Goal: Task Accomplishment & Management: Manage account settings

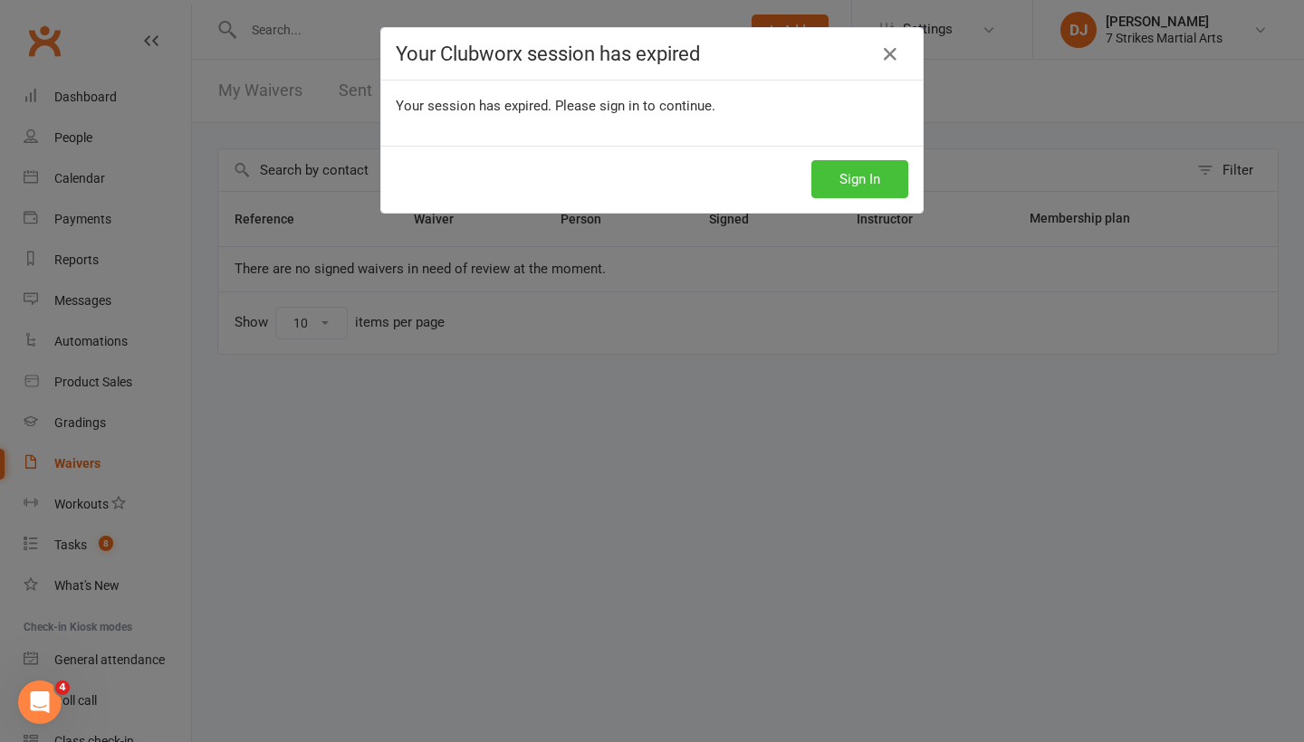
click at [842, 171] on button "Sign In" at bounding box center [859, 179] width 97 height 38
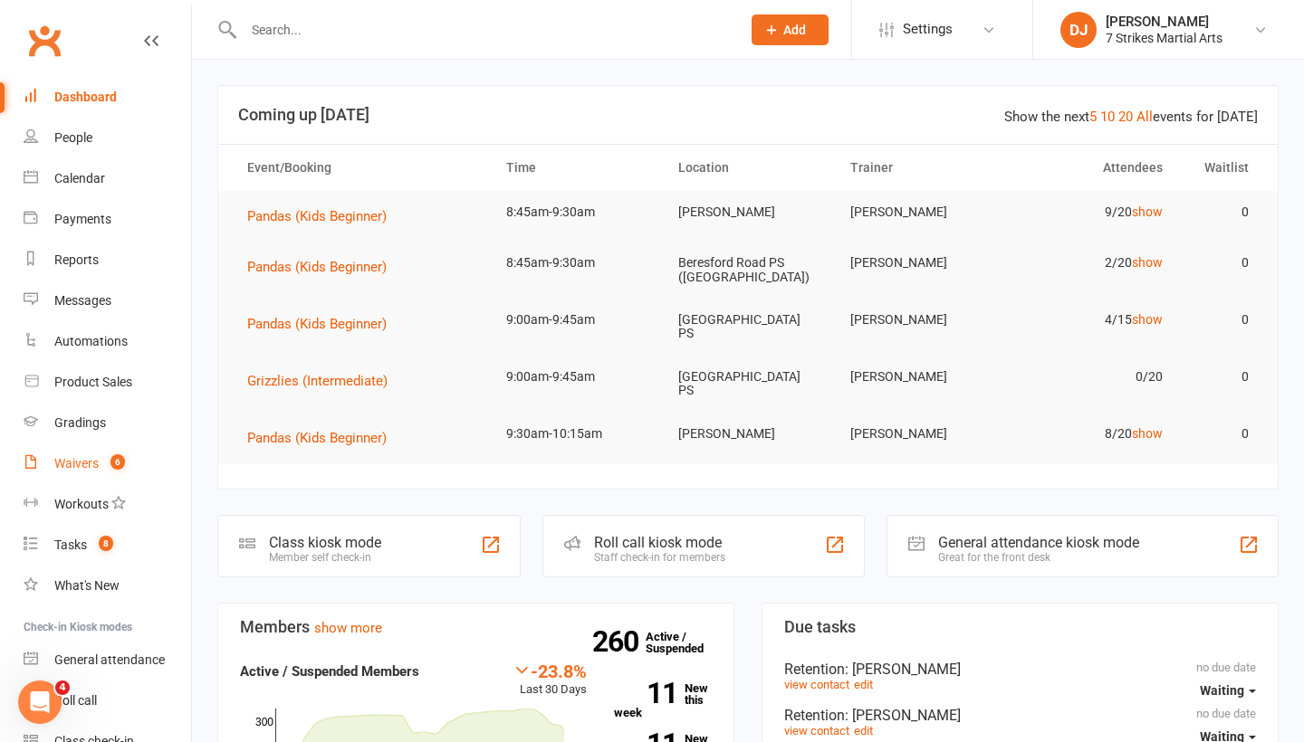
click at [90, 455] on link "Waivers 6" at bounding box center [108, 464] width 168 height 41
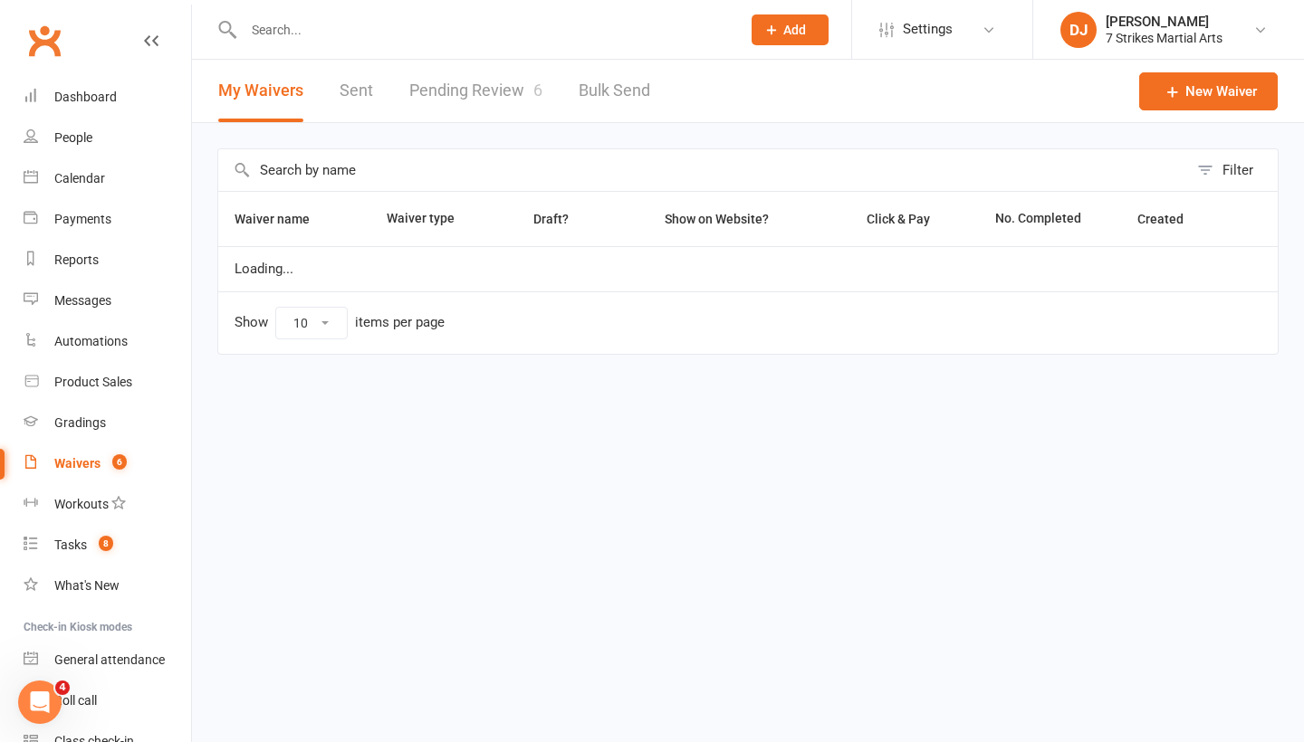
select select "25"
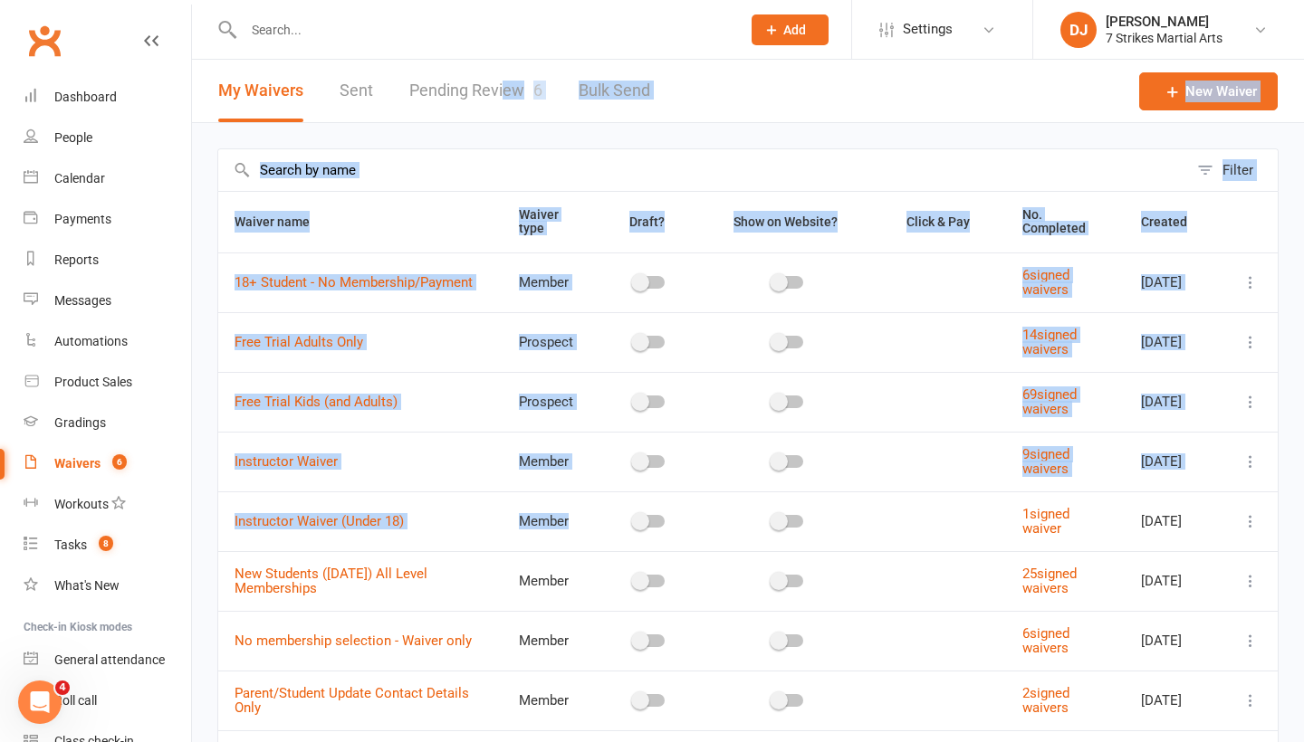
click at [500, 82] on section "My Waivers Sent Pending Review 6 Bulk Send New Waiver Filter Waiver name Waiver…" at bounding box center [748, 632] width 1112 height 1144
click at [695, 110] on header "My Waivers Sent Pending Review 6 Bulk Send New Waiver" at bounding box center [748, 91] width 1112 height 63
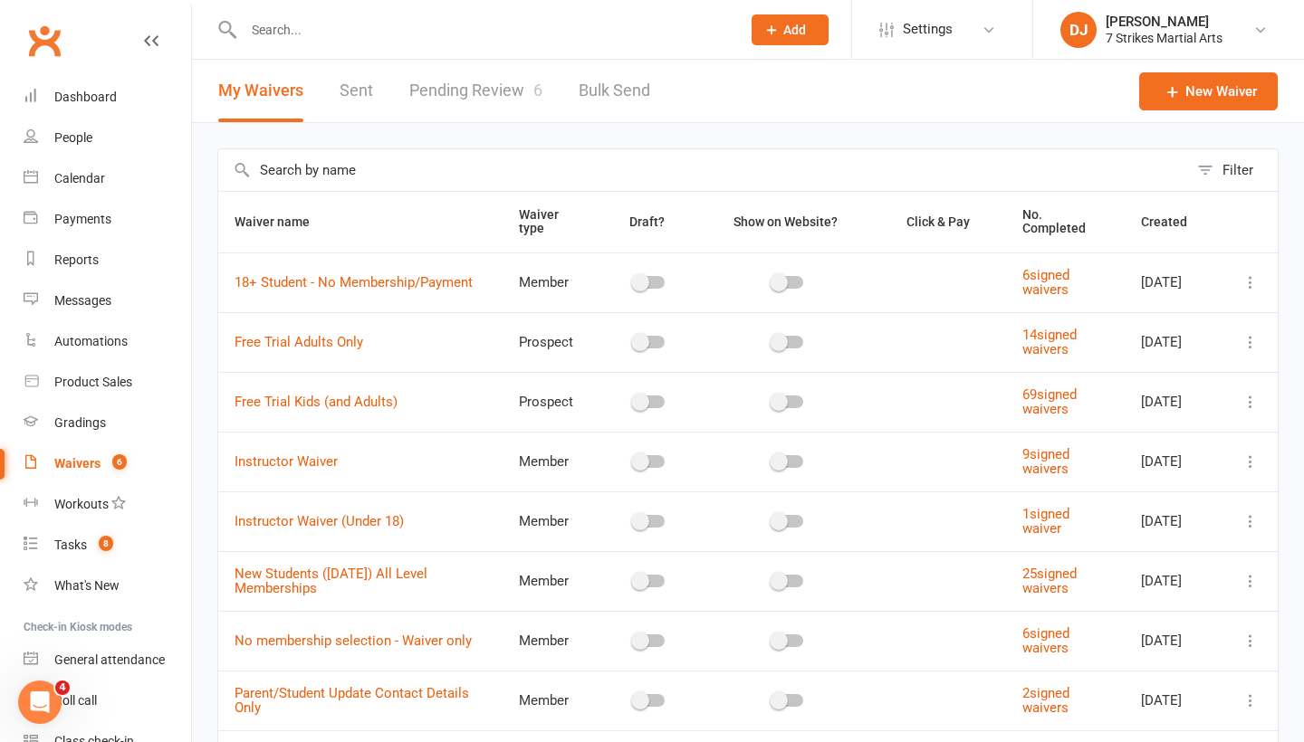
click at [506, 84] on link "Pending Review 6" at bounding box center [475, 91] width 133 height 62
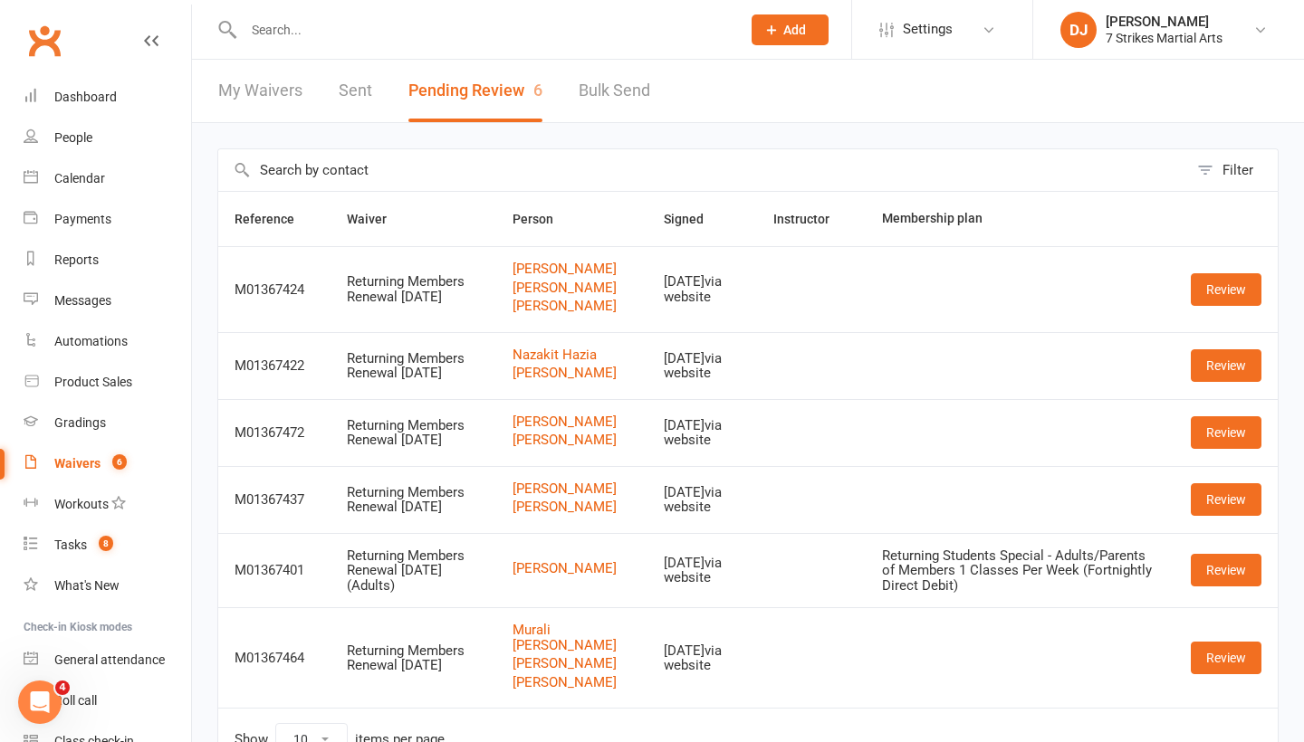
click at [510, 28] on input "text" at bounding box center [483, 29] width 490 height 25
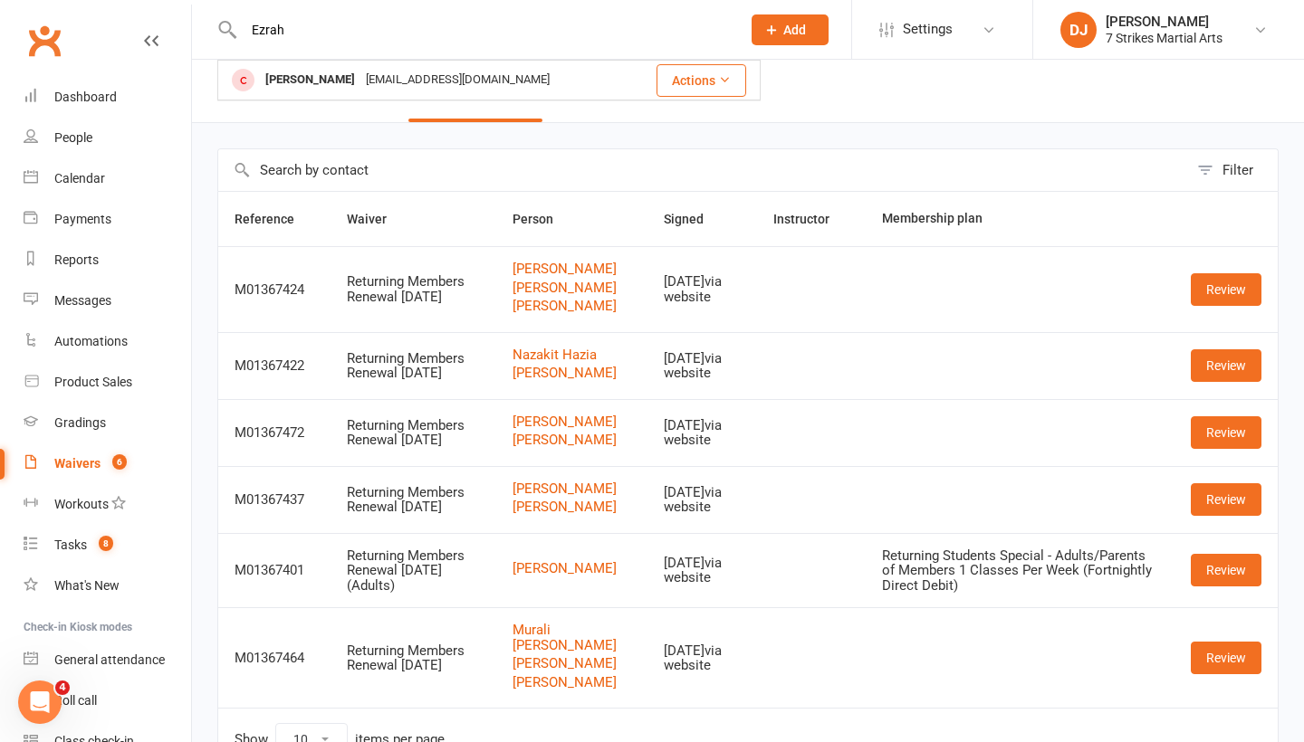
type input "Ezrah"
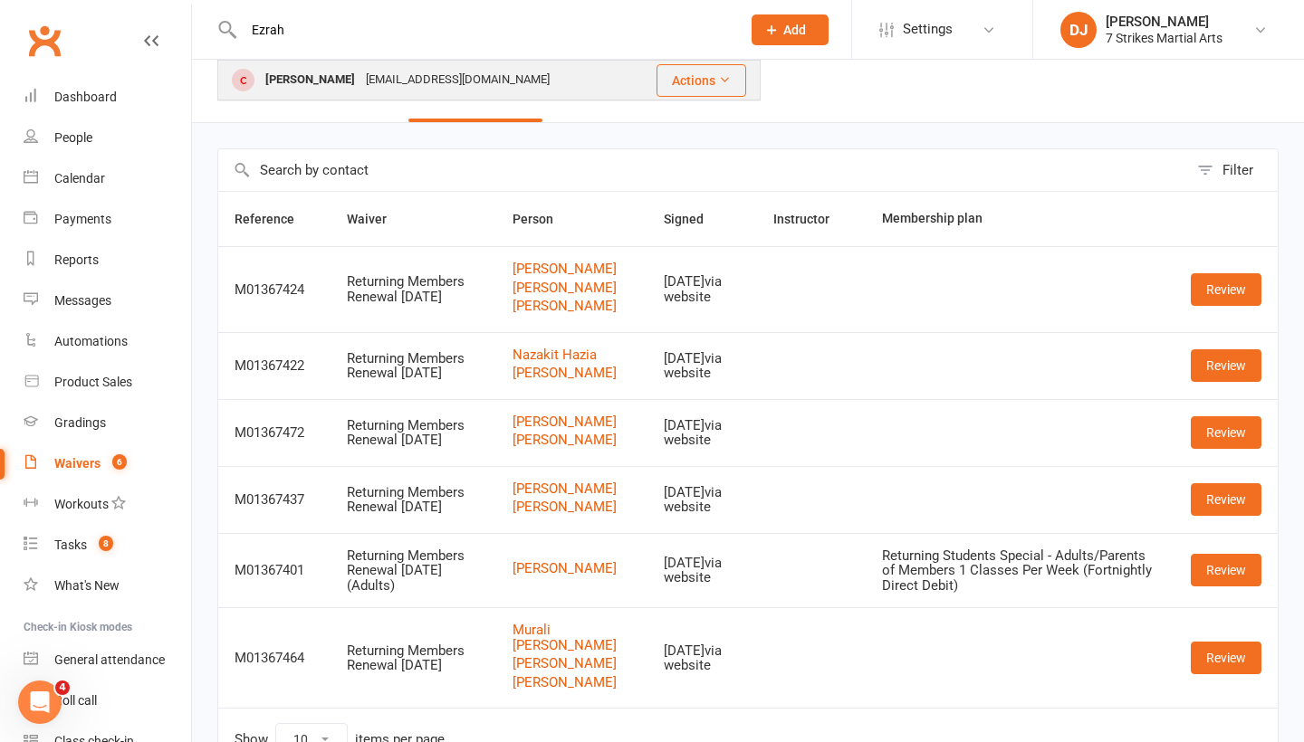
drag, startPoint x: 510, startPoint y: 28, endPoint x: 361, endPoint y: 77, distance: 156.3
click at [360, 77] on div "[PERSON_NAME]" at bounding box center [310, 80] width 101 height 26
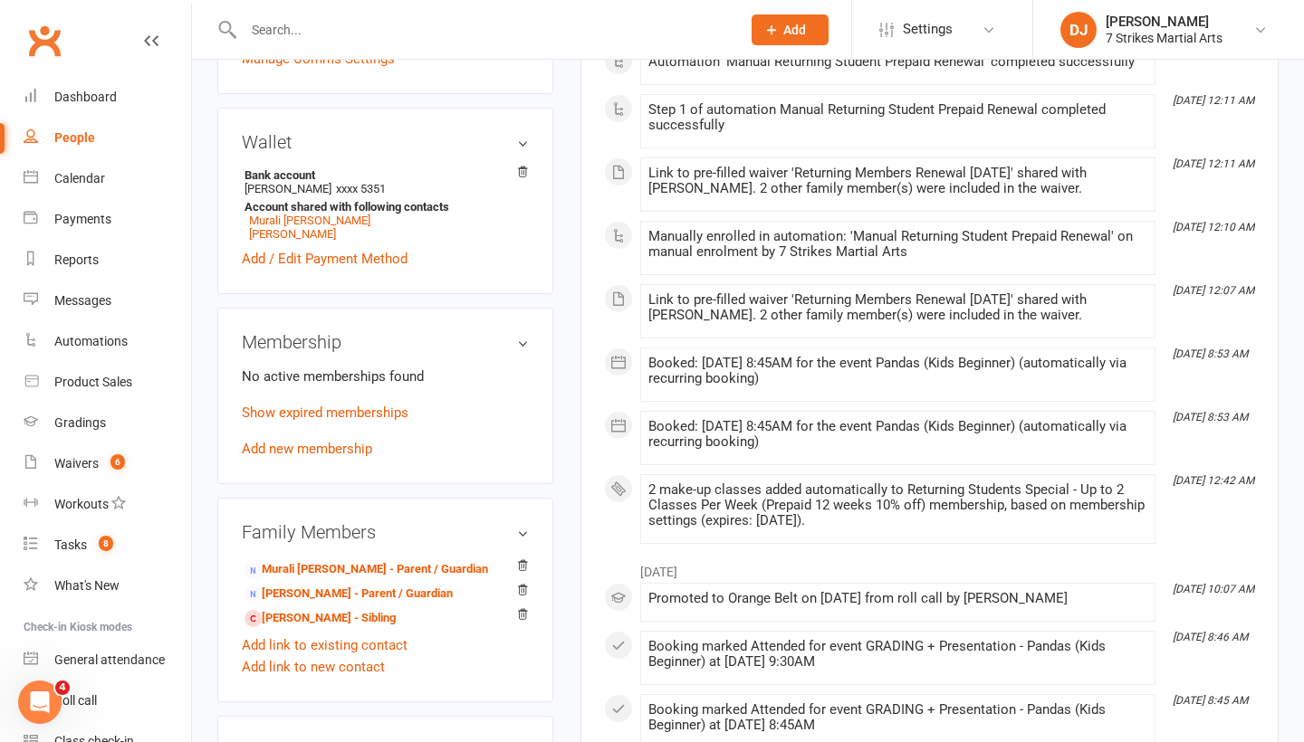
scroll to position [576, 0]
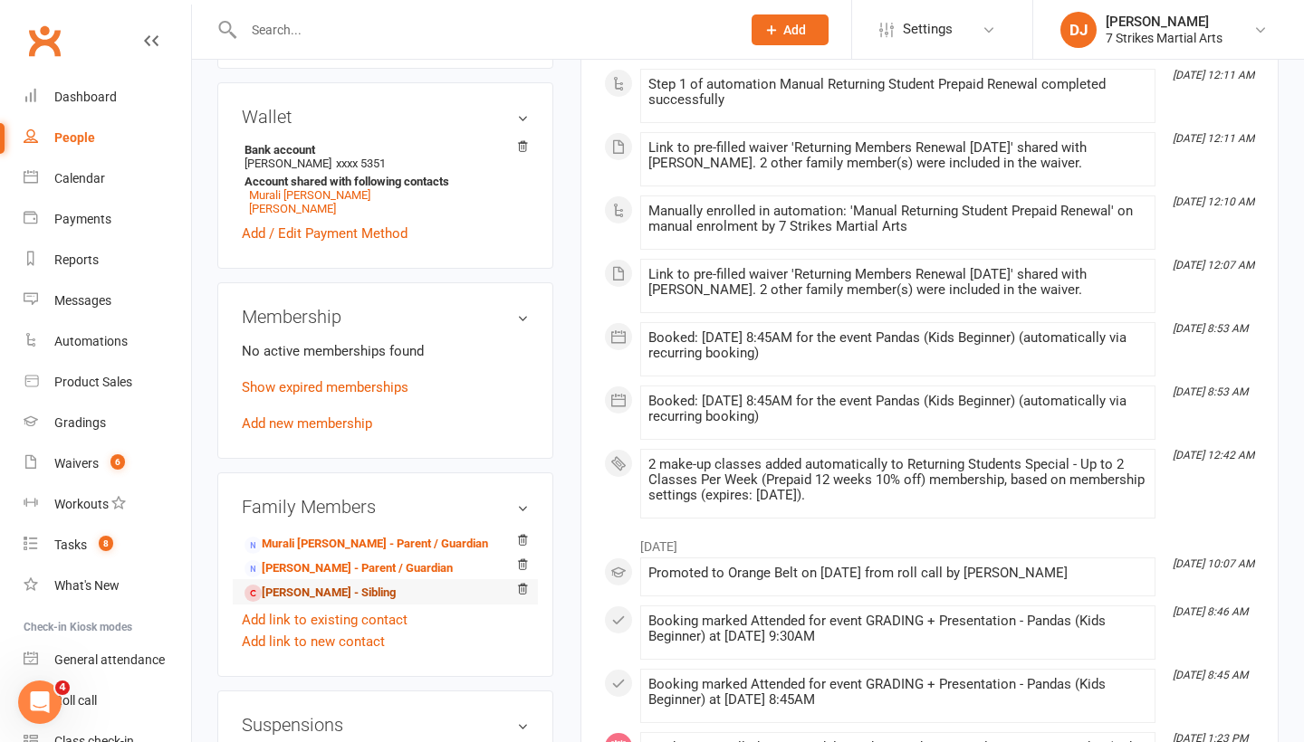
click at [328, 597] on link "Sahana Ravikularajan - Sibling" at bounding box center [319, 593] width 151 height 19
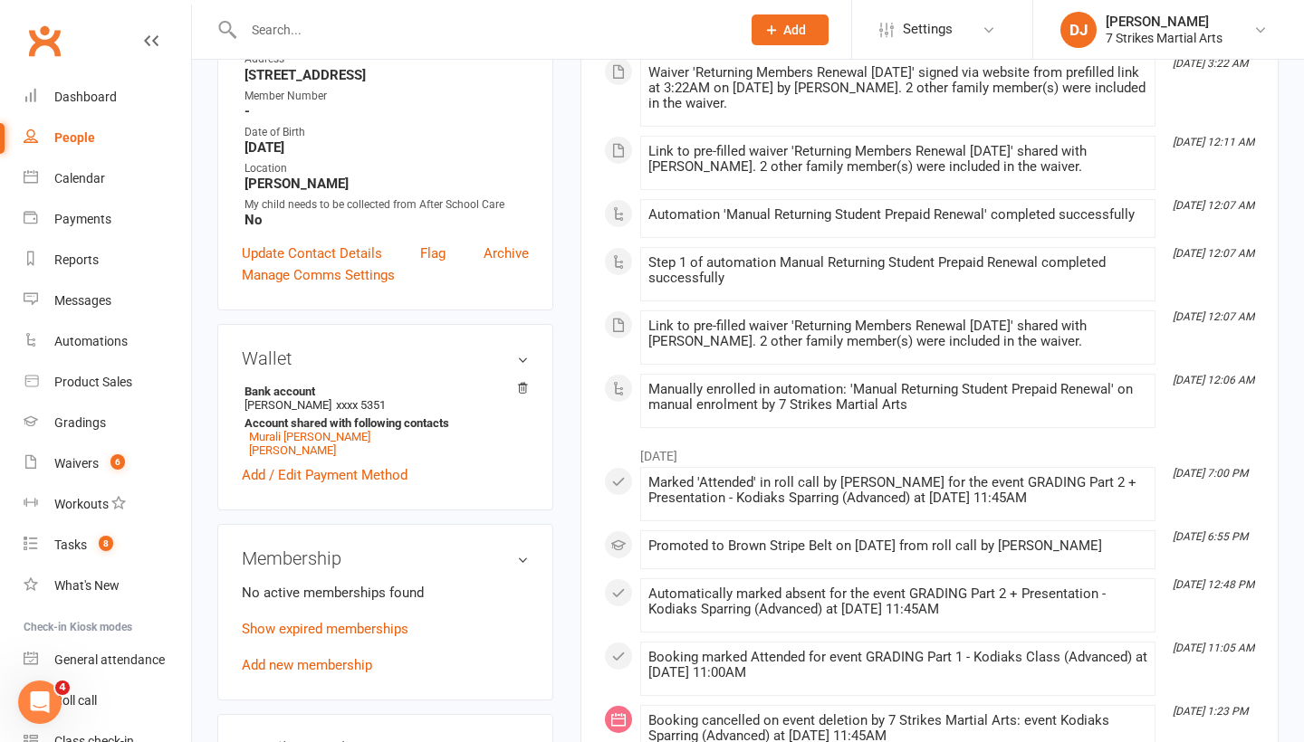
scroll to position [366, 0]
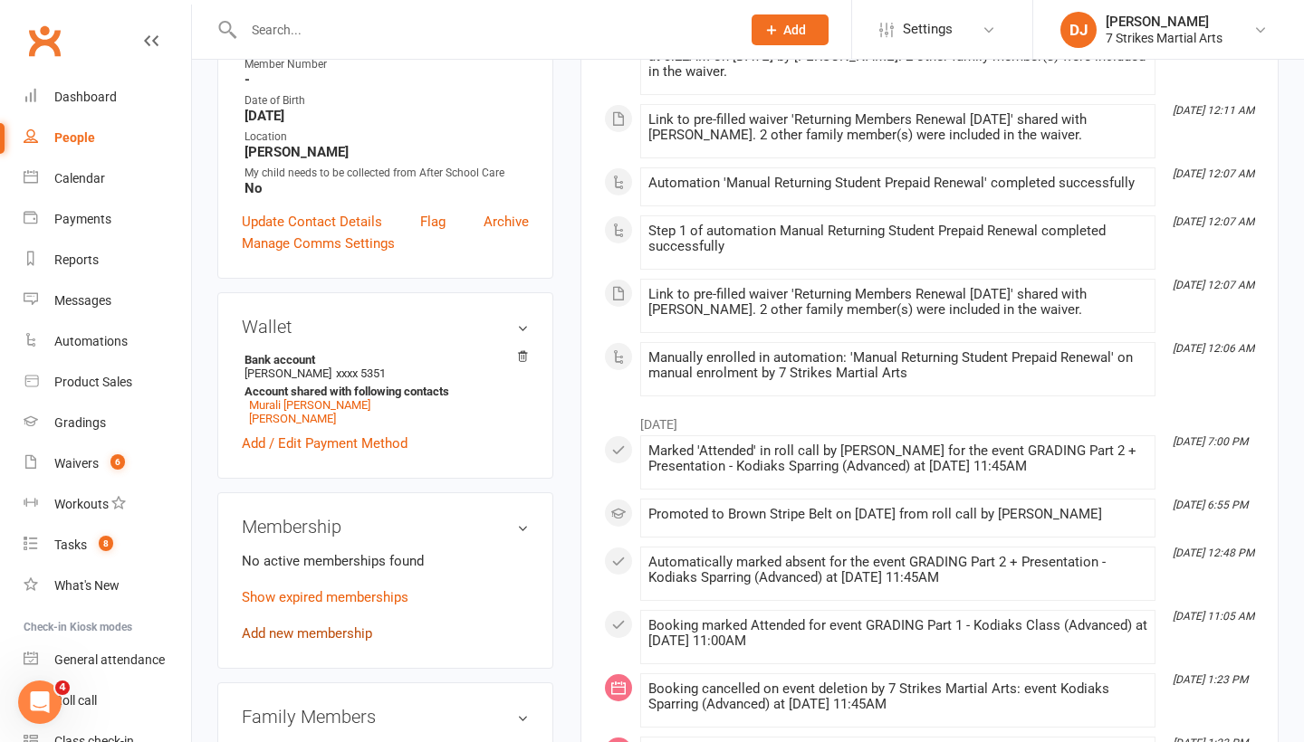
click at [350, 631] on link "Add new membership" at bounding box center [307, 634] width 130 height 16
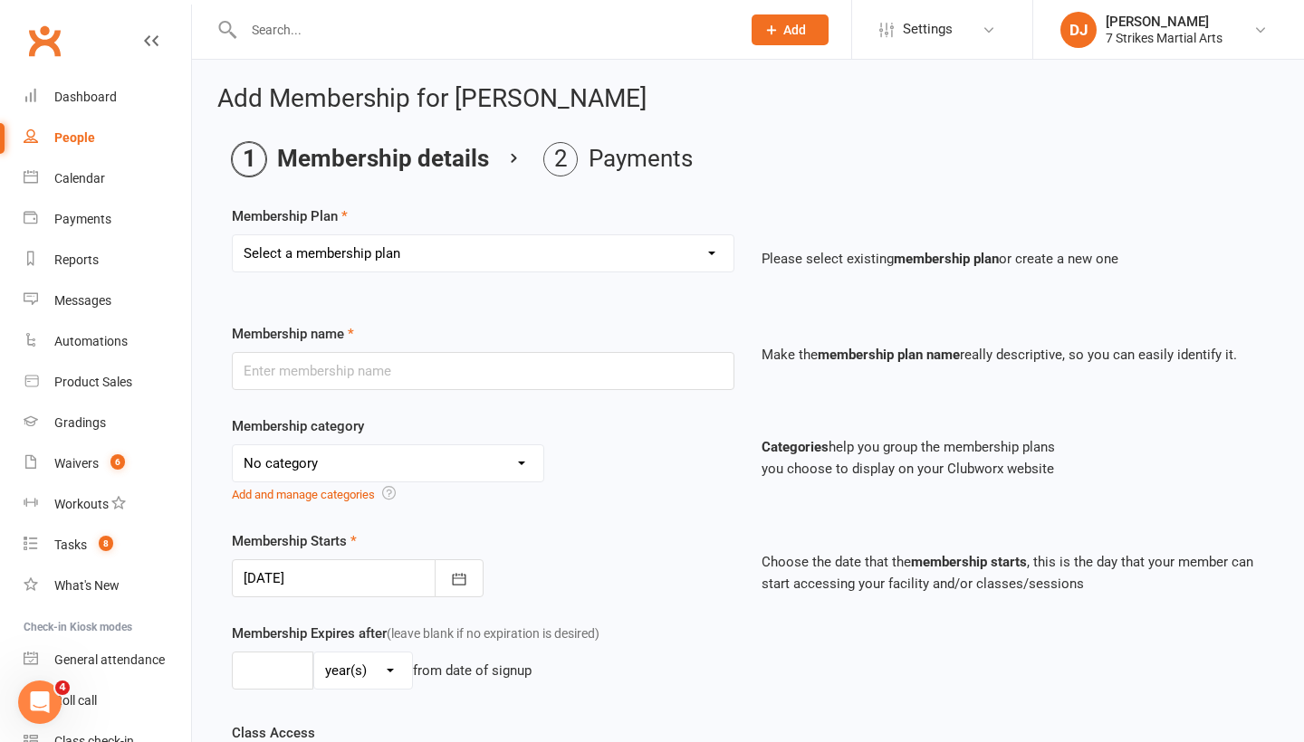
click at [637, 244] on select "Select a membership plan Create new Membership Plan Kids Starter Membership / 1…" at bounding box center [483, 253] width 501 height 36
select select "8"
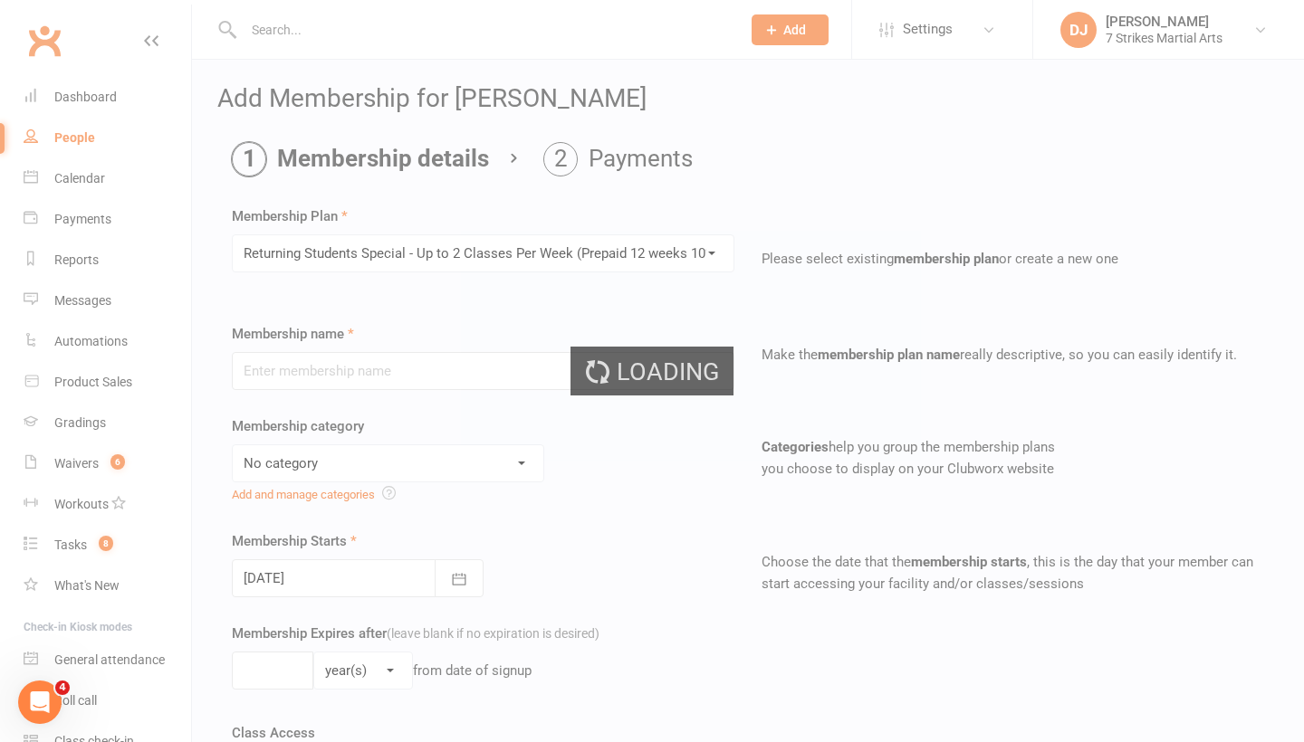
type input "Returning Students Special - Up to 2 Classes Per Week (Prepaid 12 weeks 10% off)"
select select "8"
type input "12"
select select "1"
type input "2"
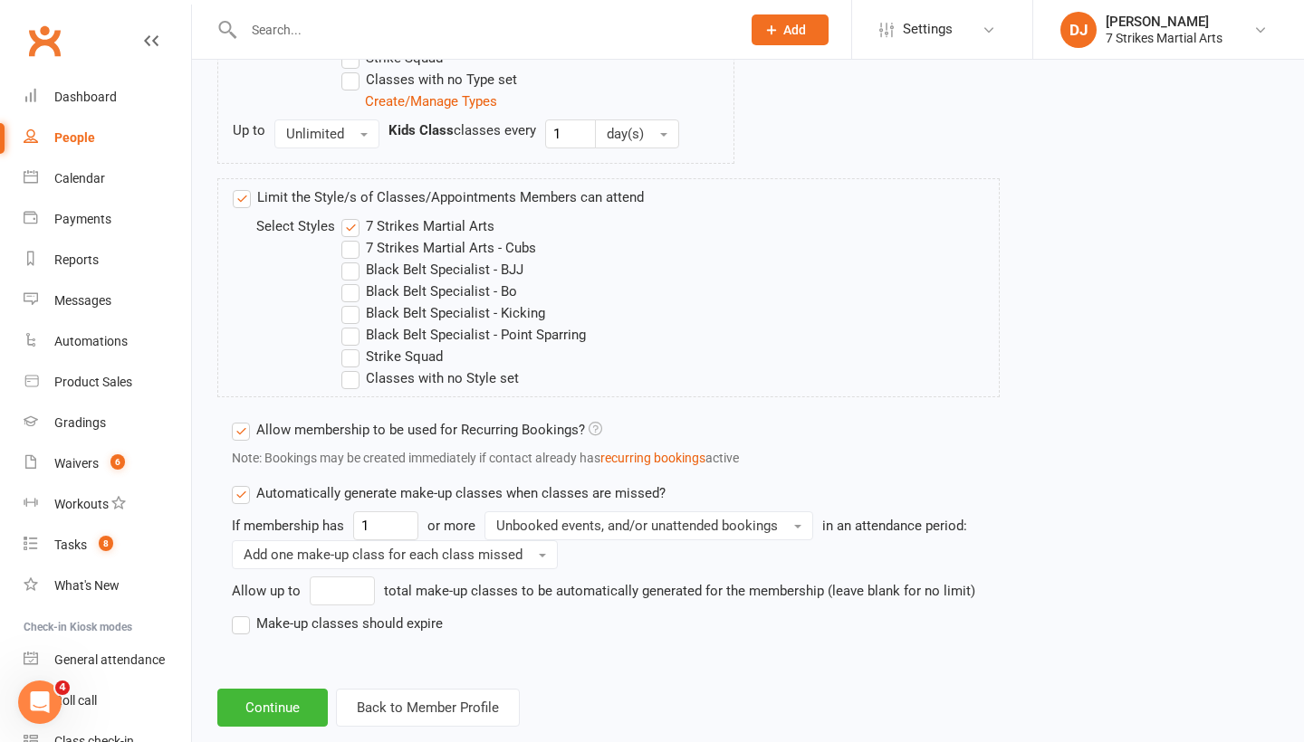
scroll to position [1047, 0]
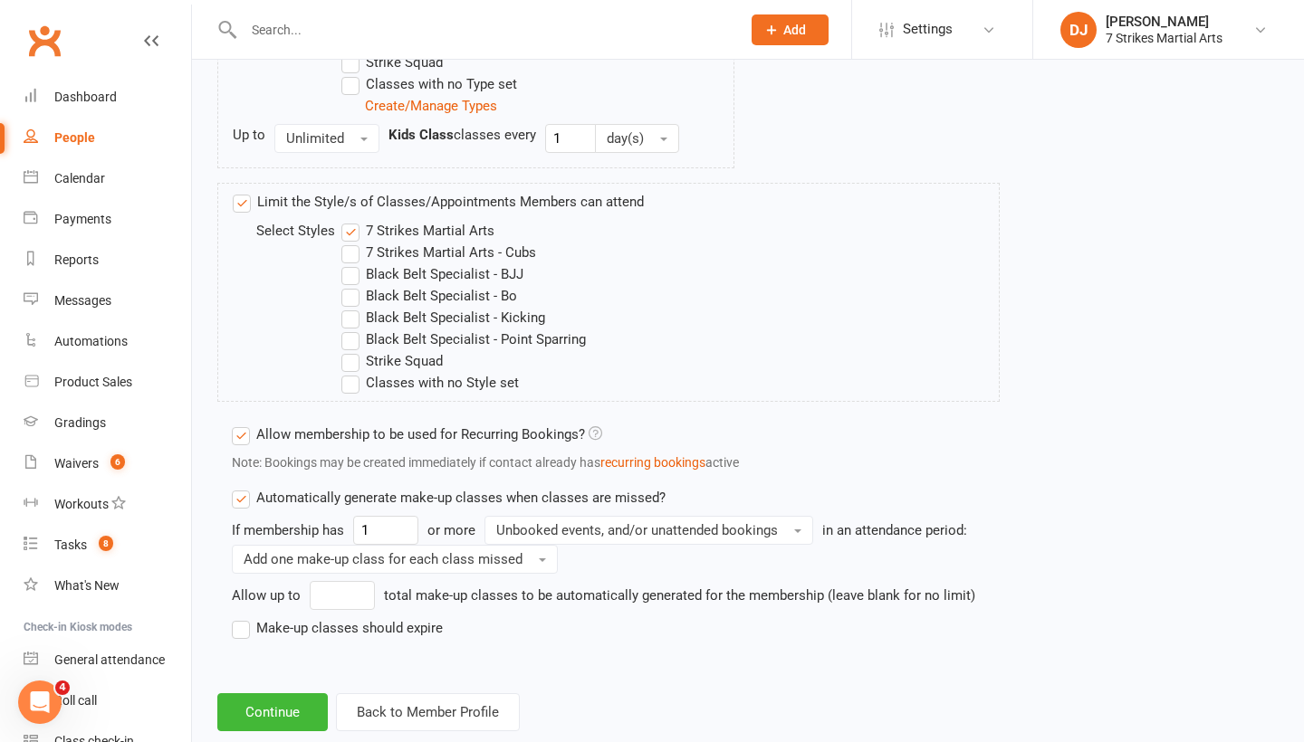
click at [445, 622] on div "If membership has 1 or more Unbooked events, and/or unattended bookings in an a…" at bounding box center [616, 577] width 768 height 123
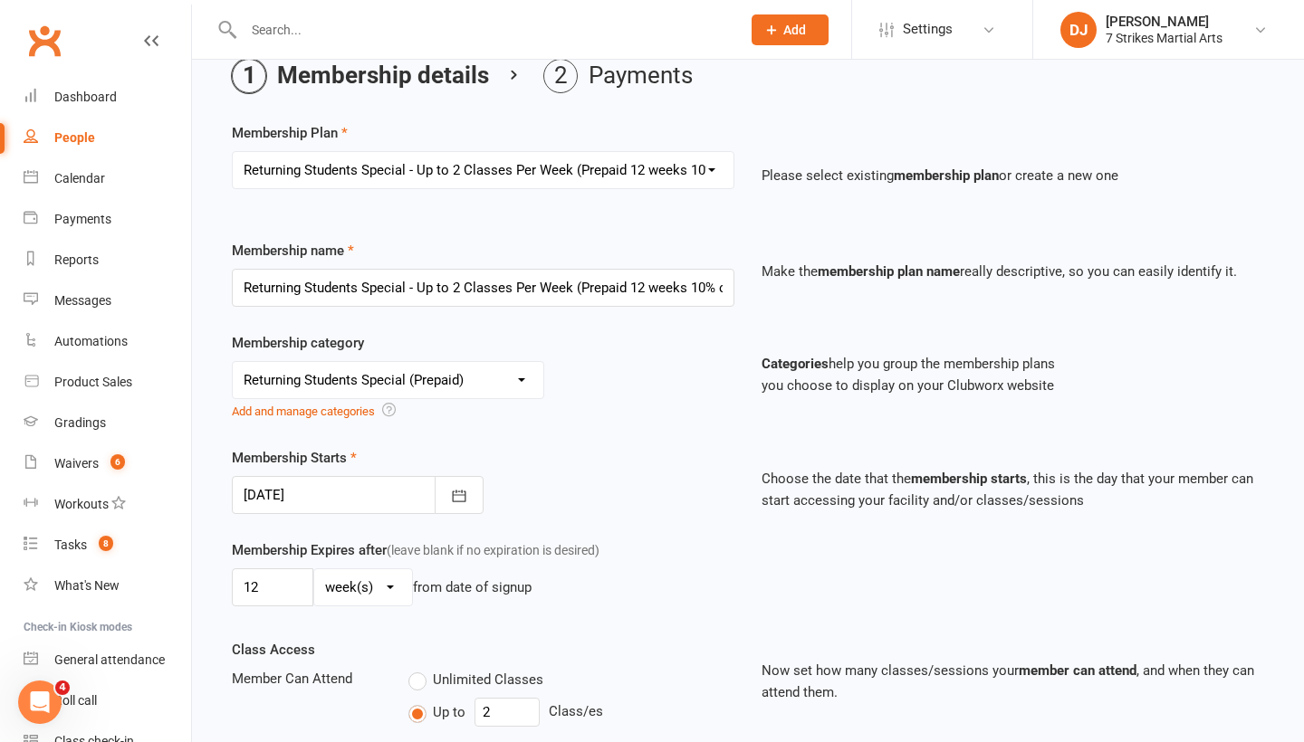
scroll to position [40, 0]
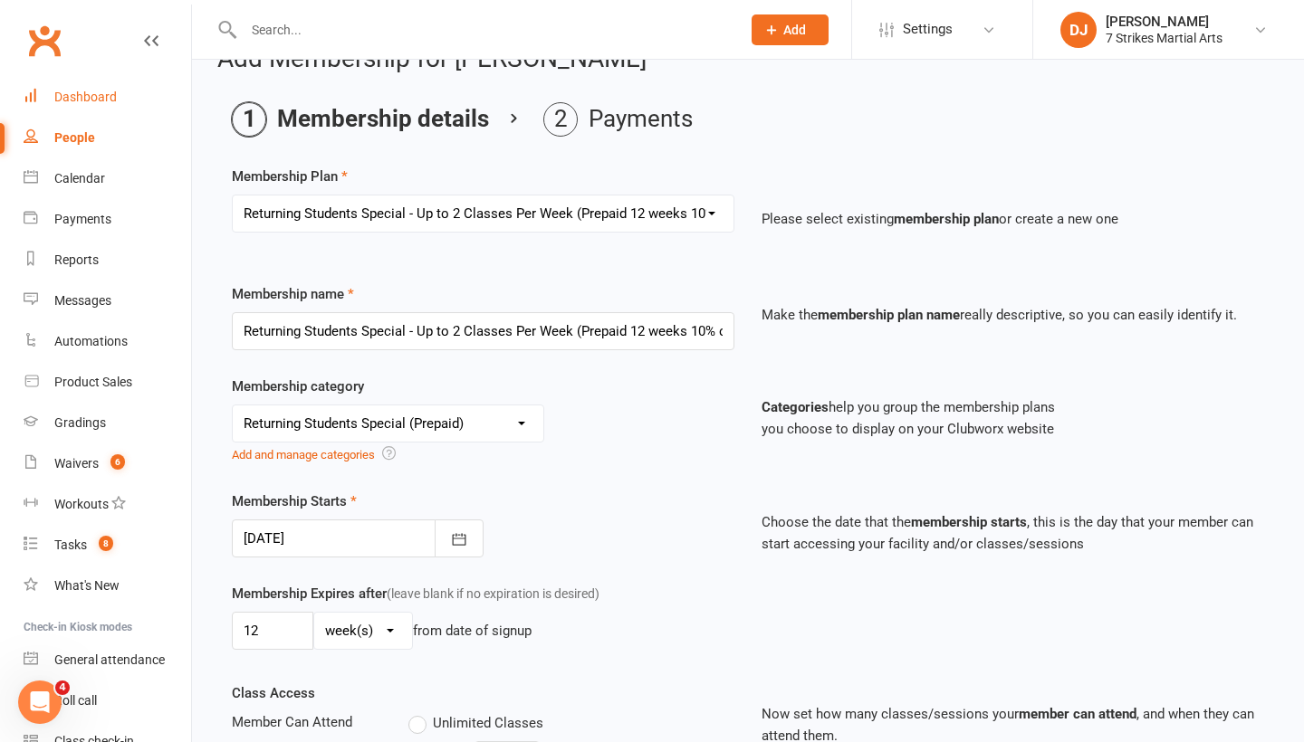
click at [105, 107] on link "Dashboard" at bounding box center [108, 97] width 168 height 41
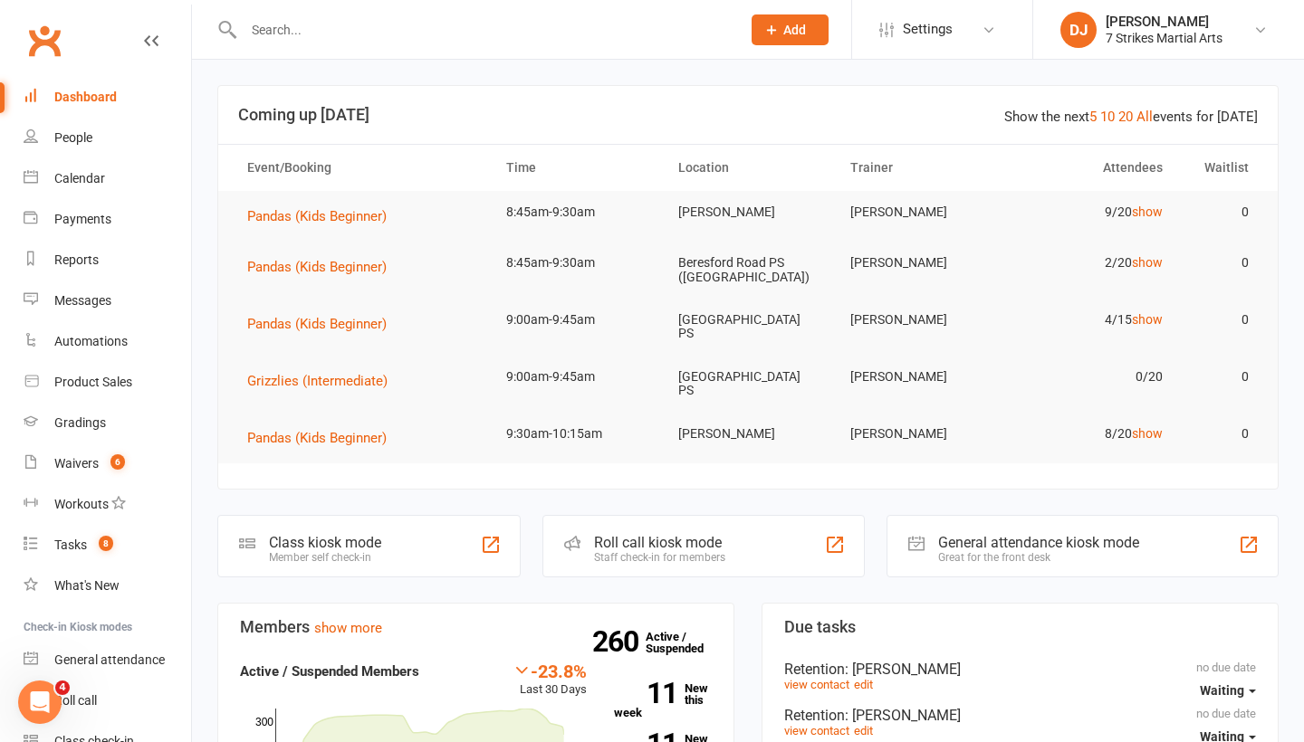
click at [545, 44] on div at bounding box center [472, 29] width 511 height 59
click at [525, 35] on input "text" at bounding box center [483, 29] width 490 height 25
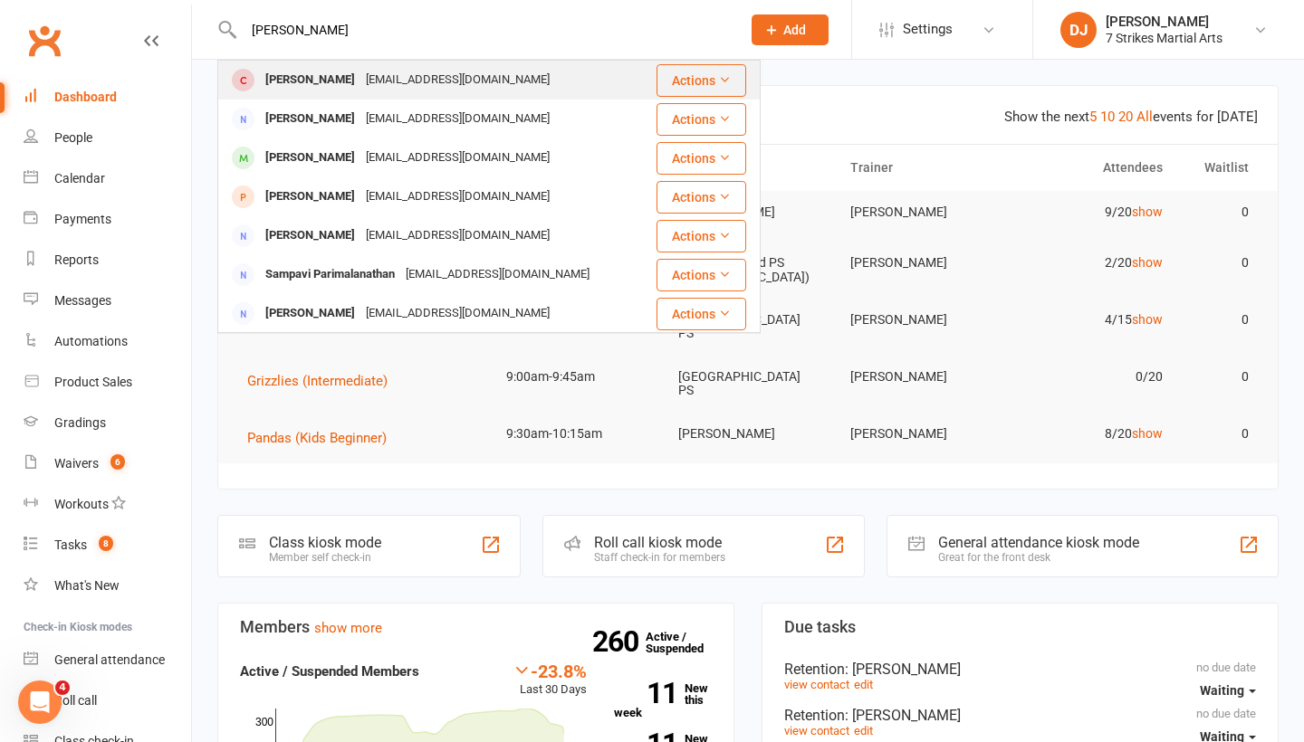
type input "sahana"
click at [360, 90] on div "Sahana Ravikularajan" at bounding box center [310, 80] width 101 height 26
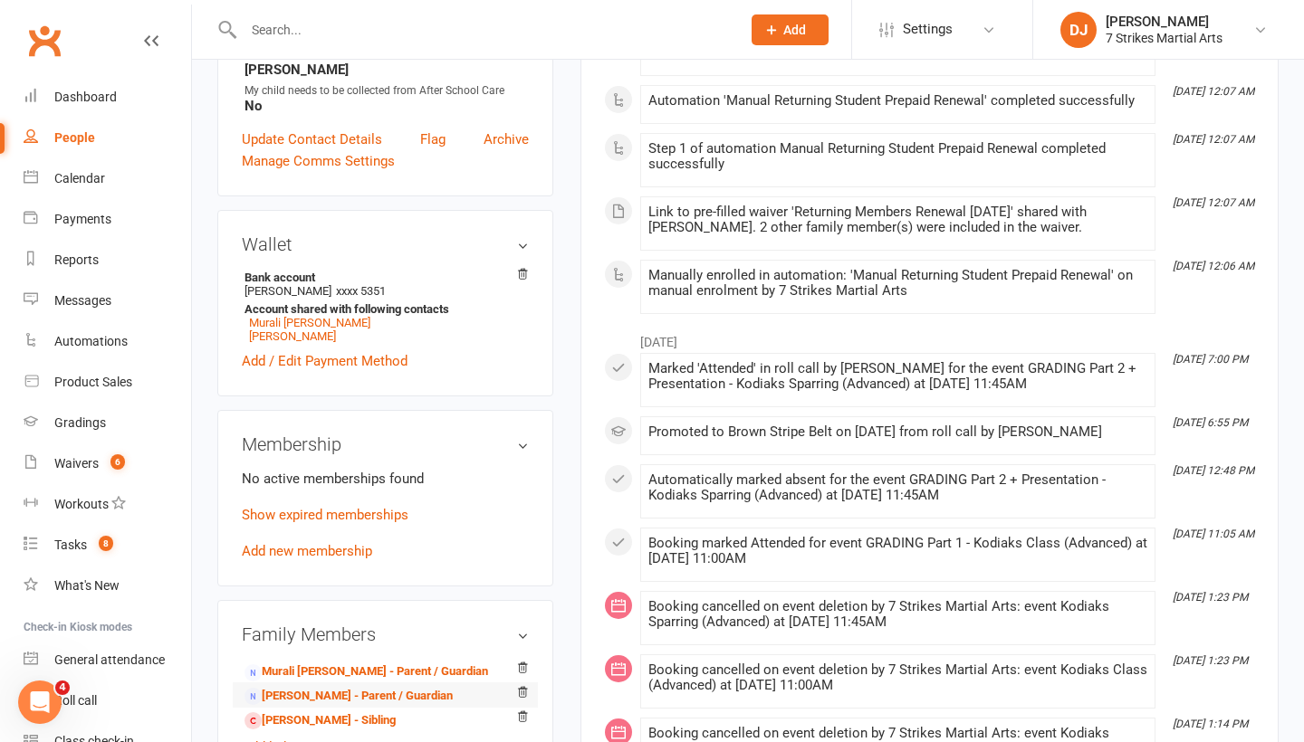
scroll to position [177, 0]
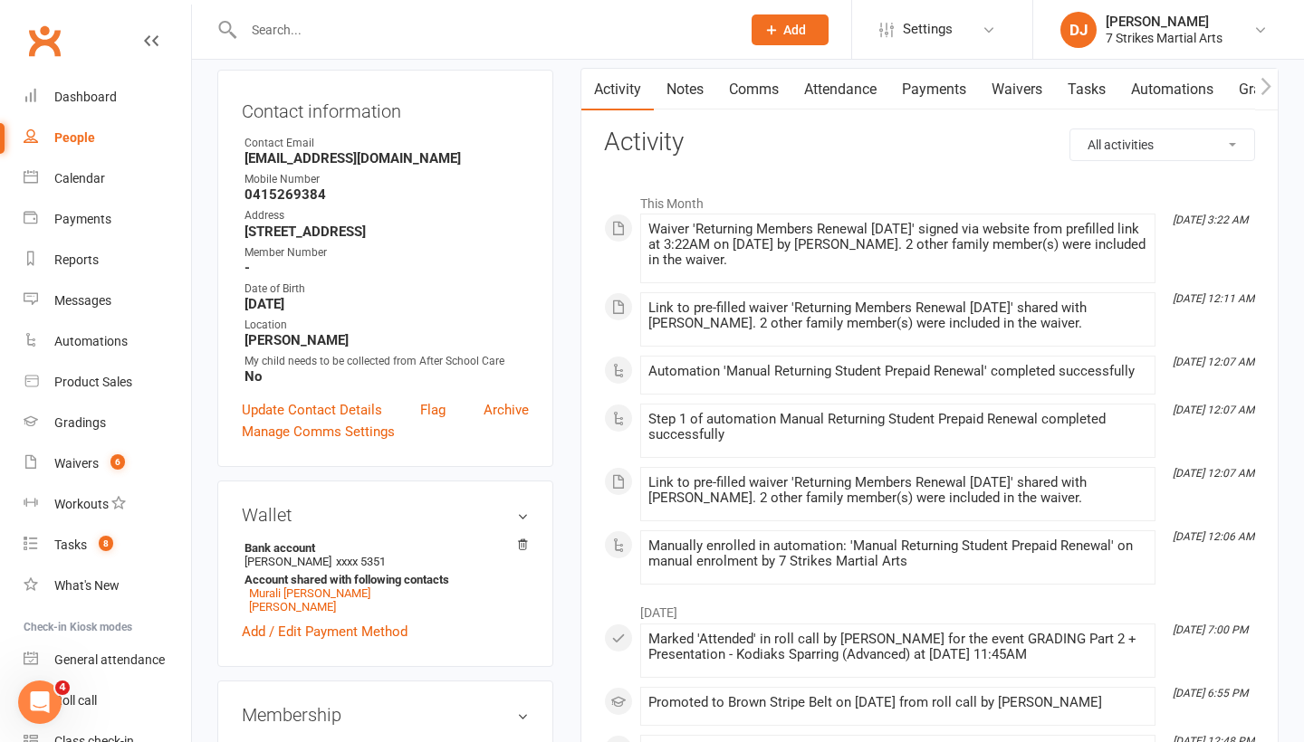
click at [1034, 97] on link "Waivers" at bounding box center [1017, 90] width 76 height 42
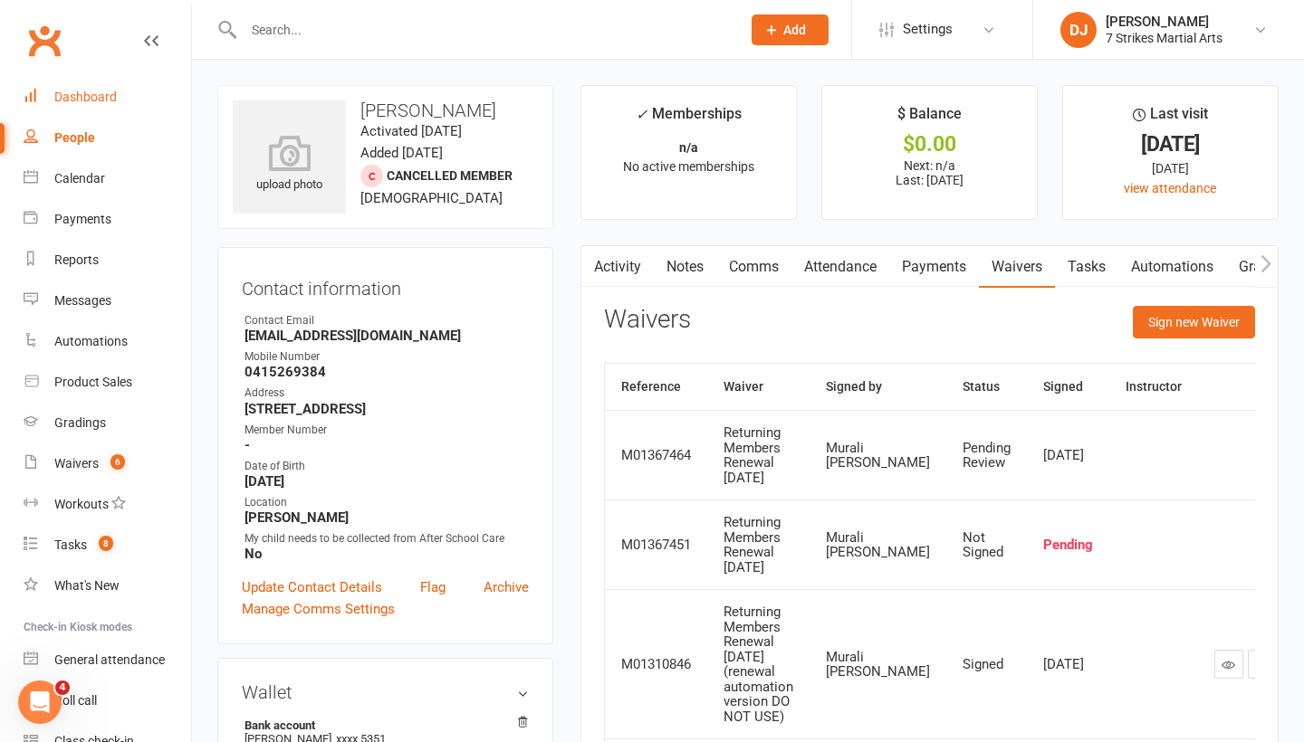
click at [113, 92] on div "Dashboard" at bounding box center [85, 97] width 62 height 14
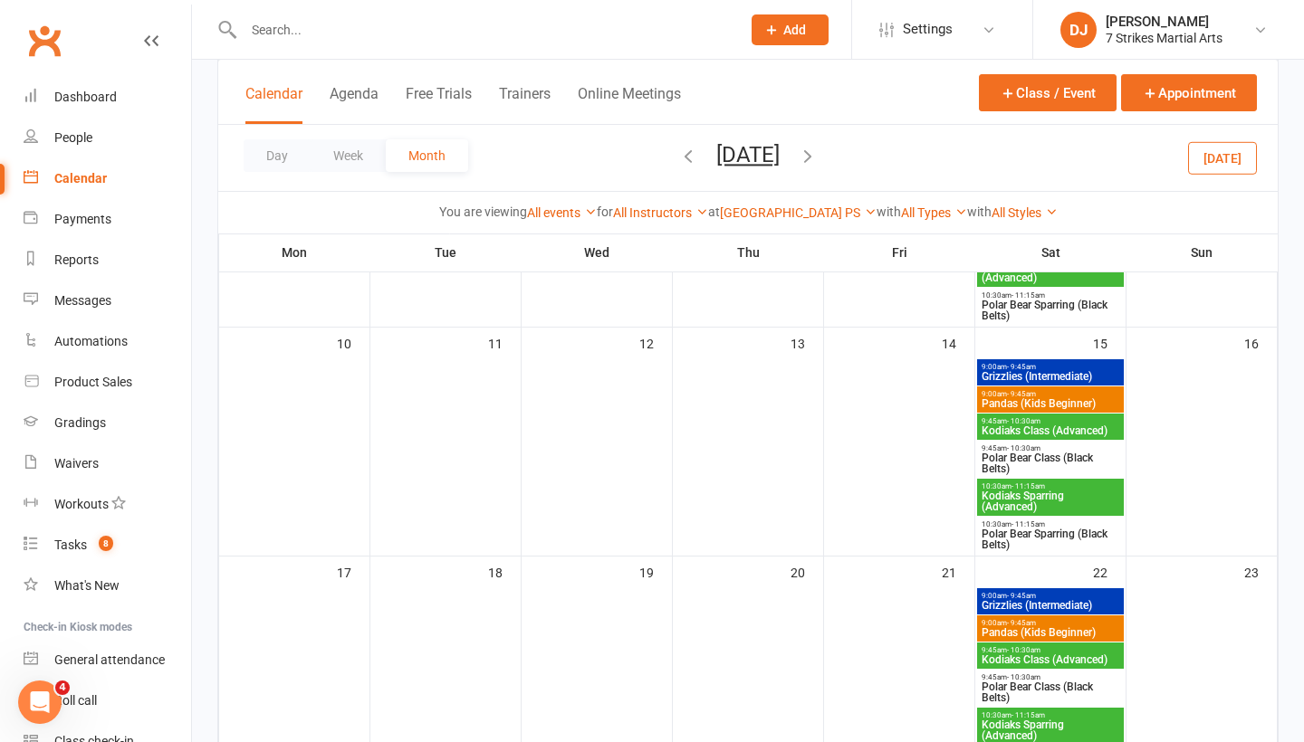
scroll to position [532, 0]
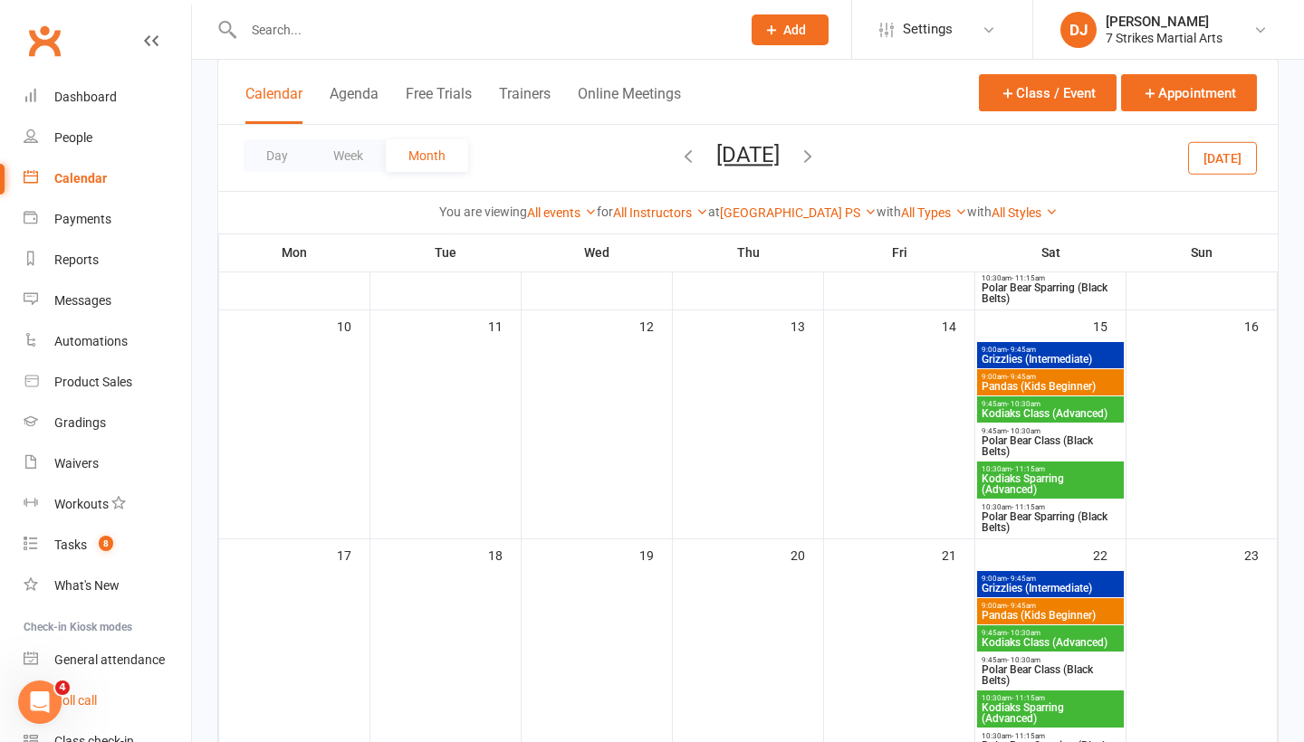
click at [107, 704] on link "Roll call" at bounding box center [108, 701] width 168 height 41
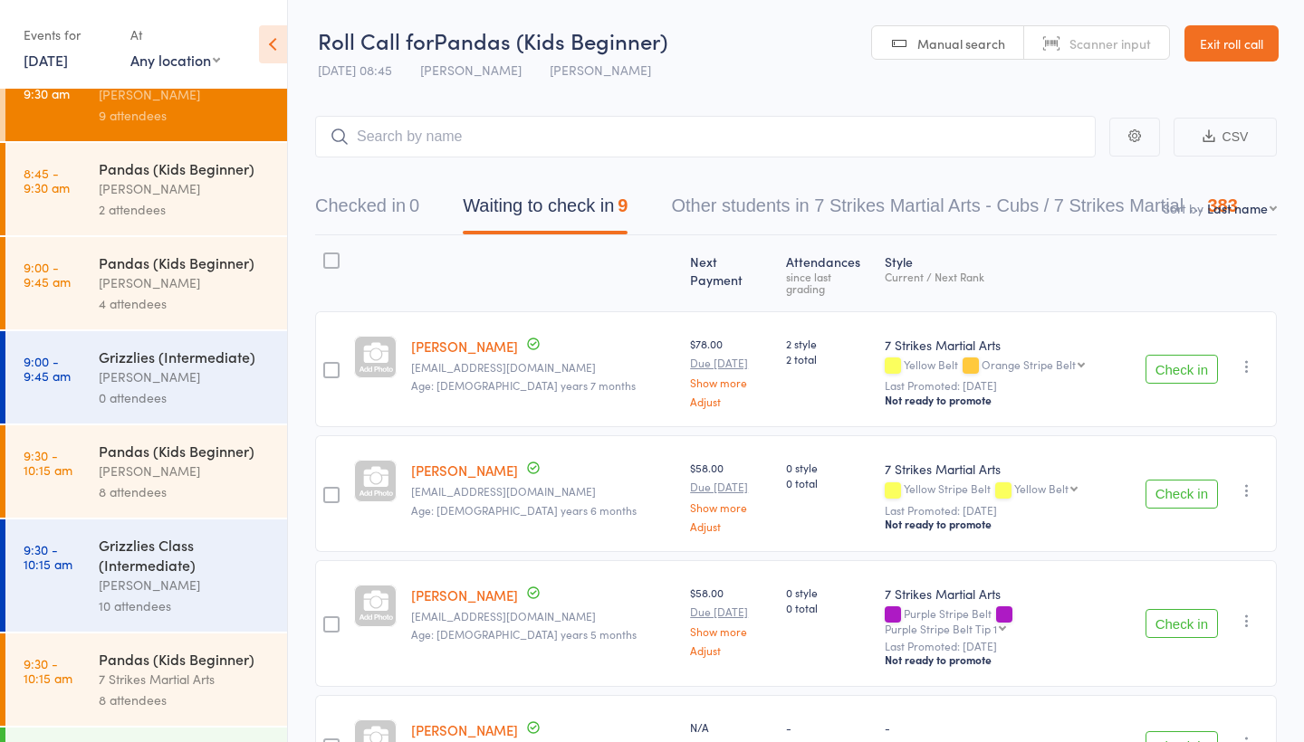
scroll to position [51, 0]
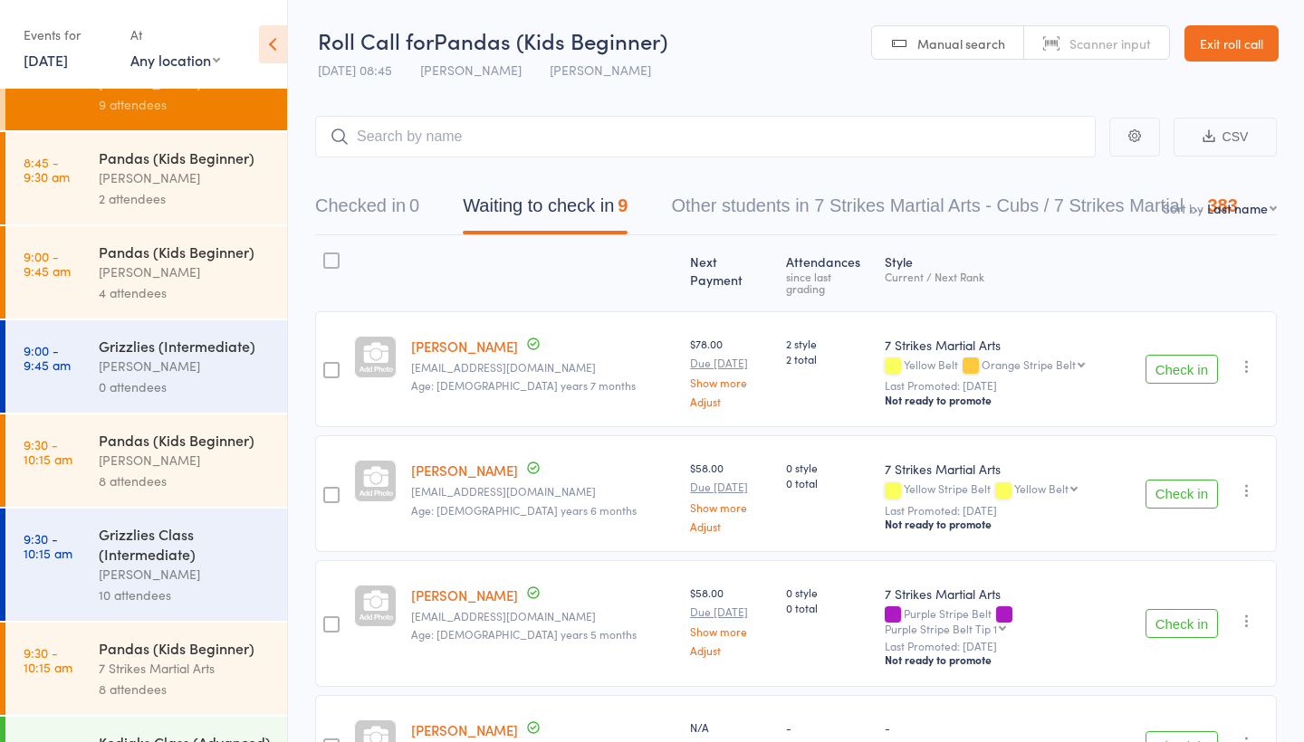
click at [168, 271] on div "[PERSON_NAME]" at bounding box center [185, 272] width 173 height 21
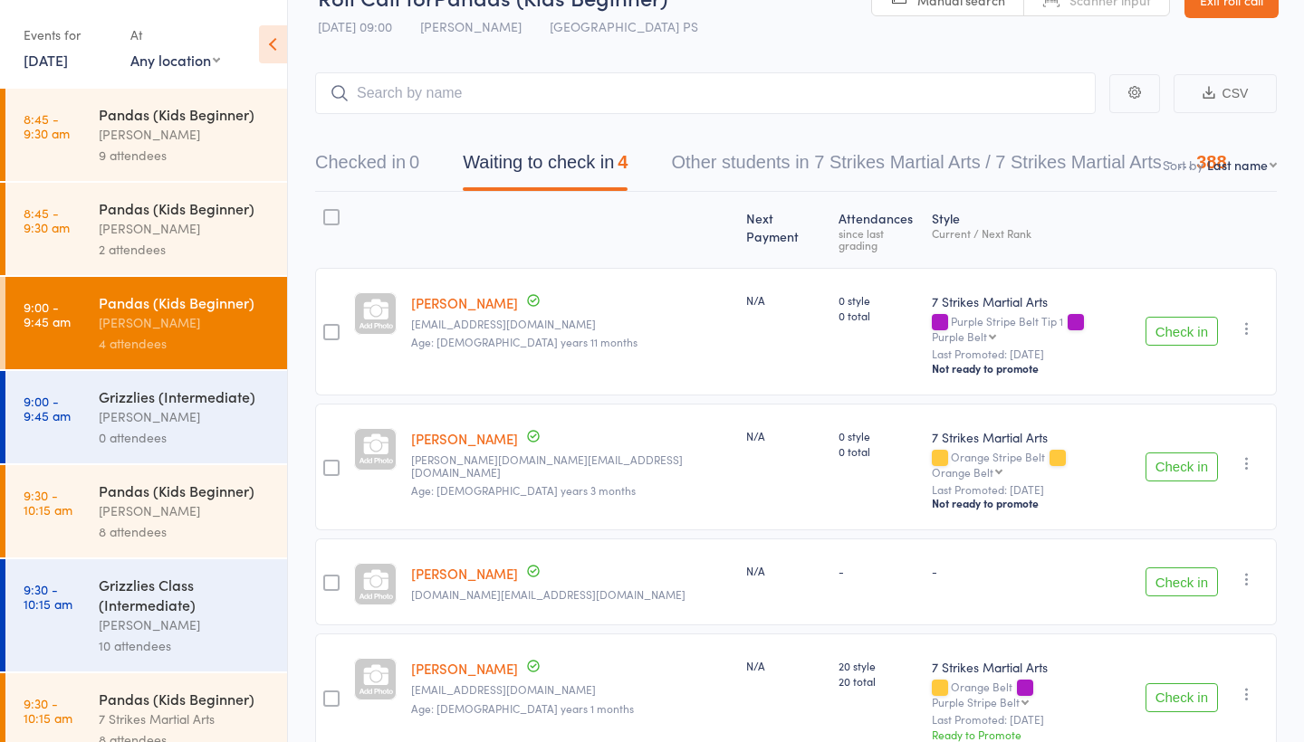
scroll to position [56, 0]
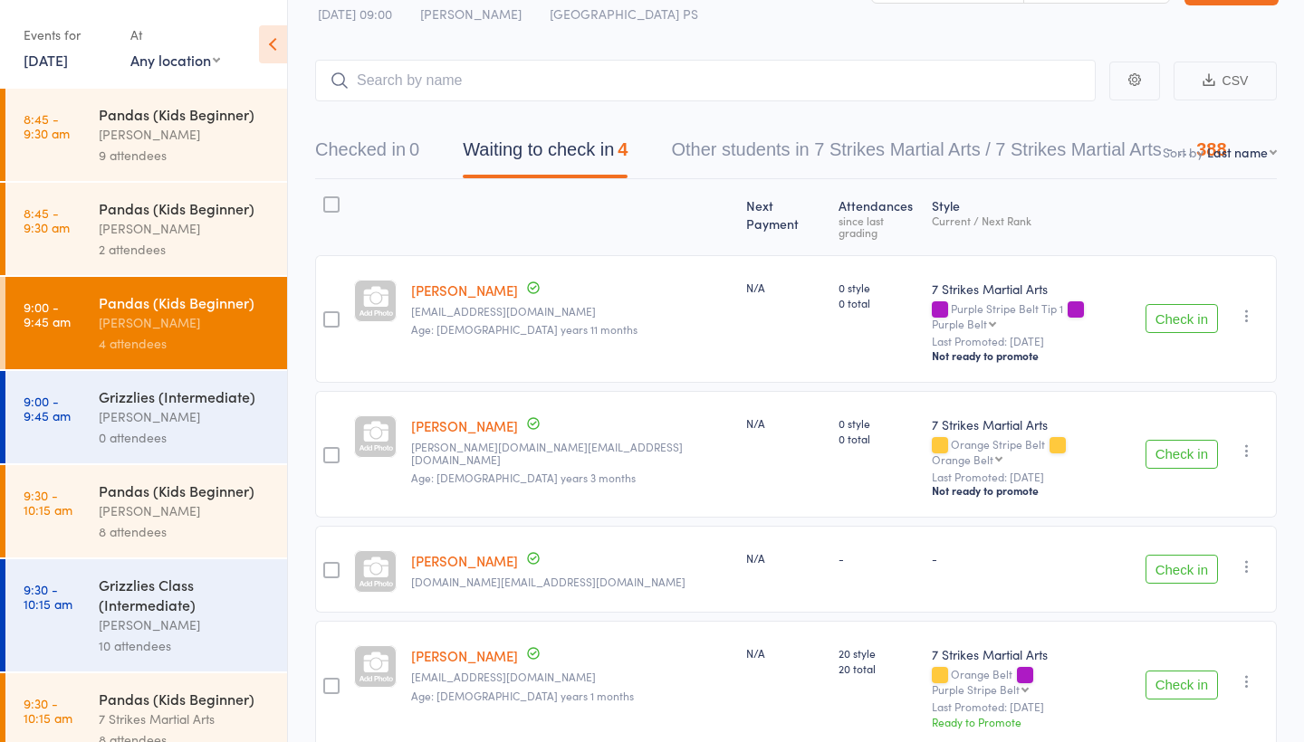
click at [513, 551] on link "Sayeed SyedBlank" at bounding box center [464, 560] width 107 height 19
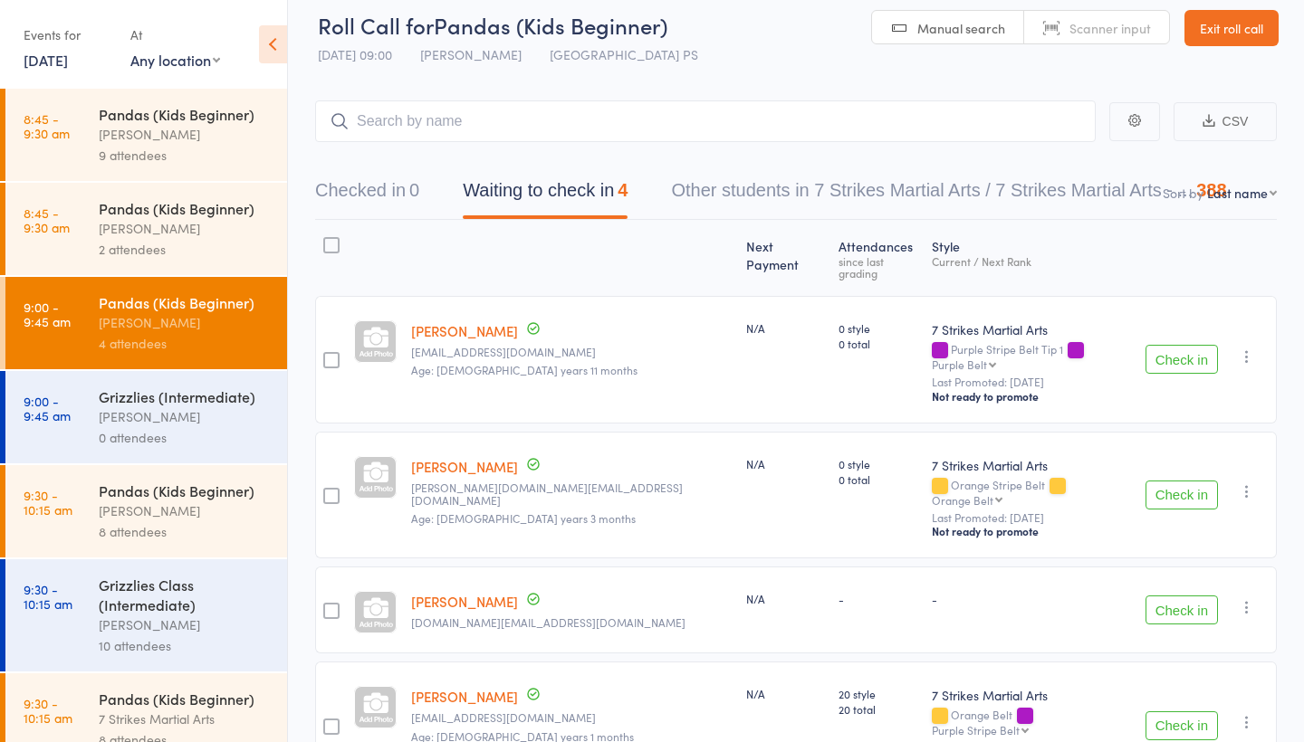
scroll to position [0, 0]
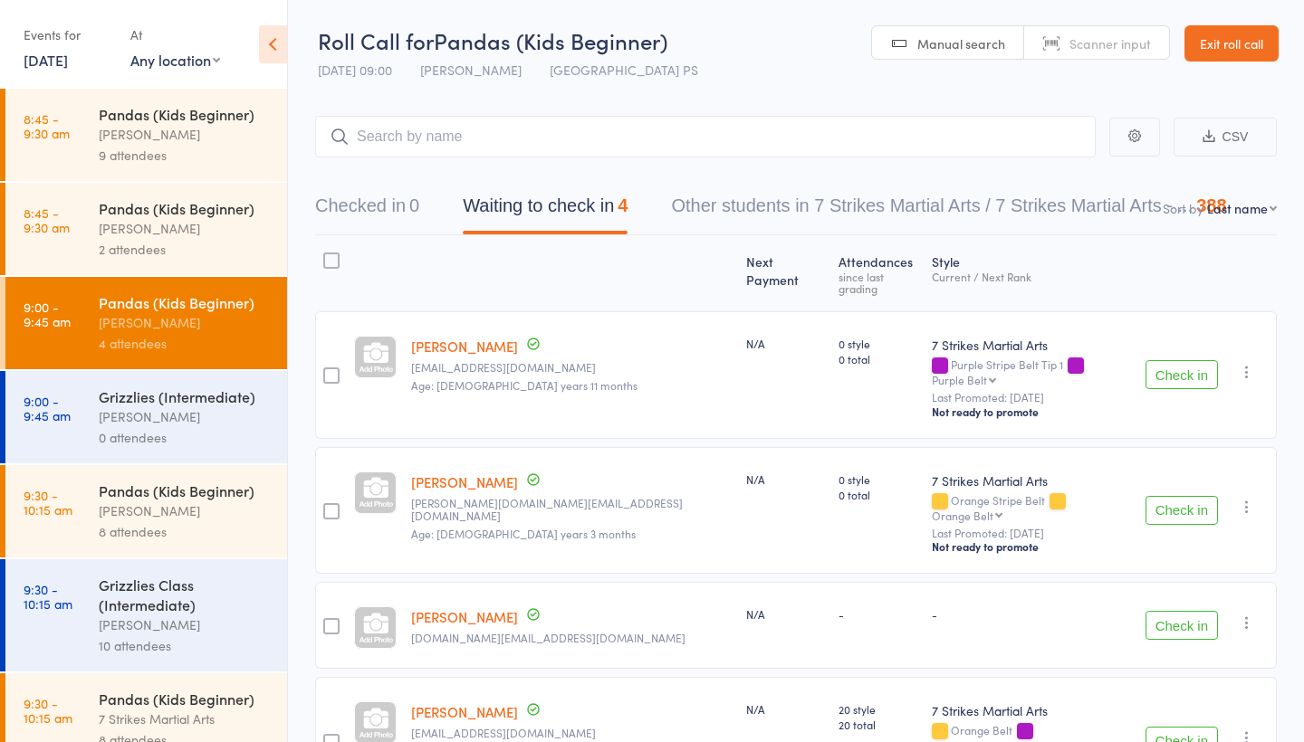
click at [1257, 46] on link "Exit roll call" at bounding box center [1231, 43] width 94 height 36
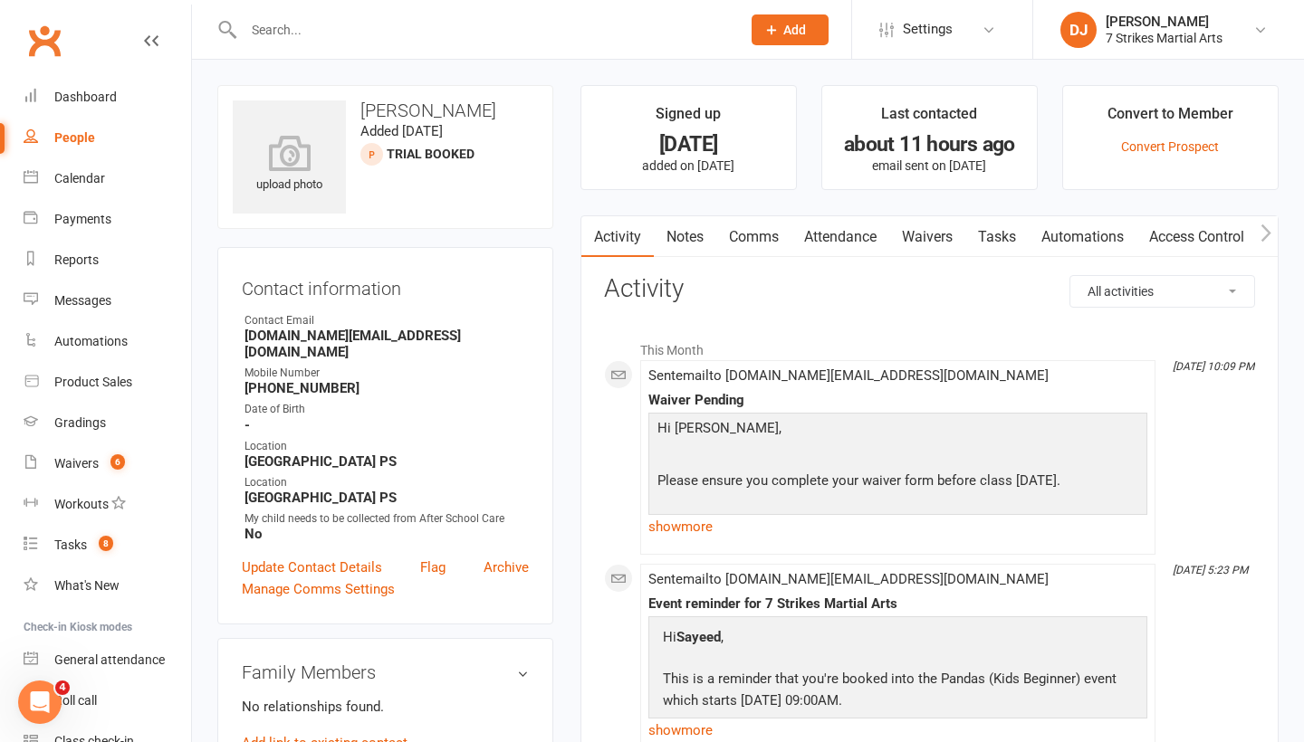
click at [941, 248] on link "Waivers" at bounding box center [927, 237] width 76 height 42
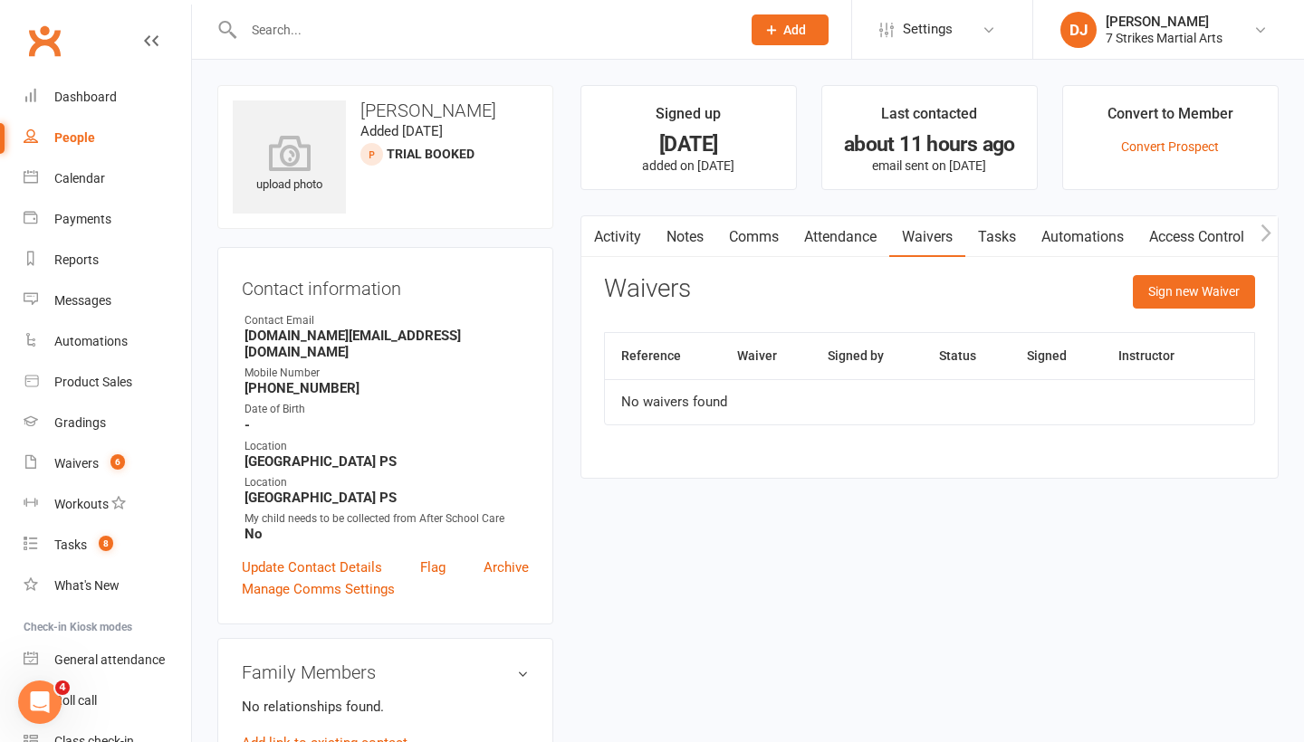
click at [697, 272] on div "Activity Notes Comms Attendance Waivers Tasks Automations Access Control Assess…" at bounding box center [929, 347] width 698 height 263
click at [756, 240] on link "Comms" at bounding box center [753, 237] width 75 height 42
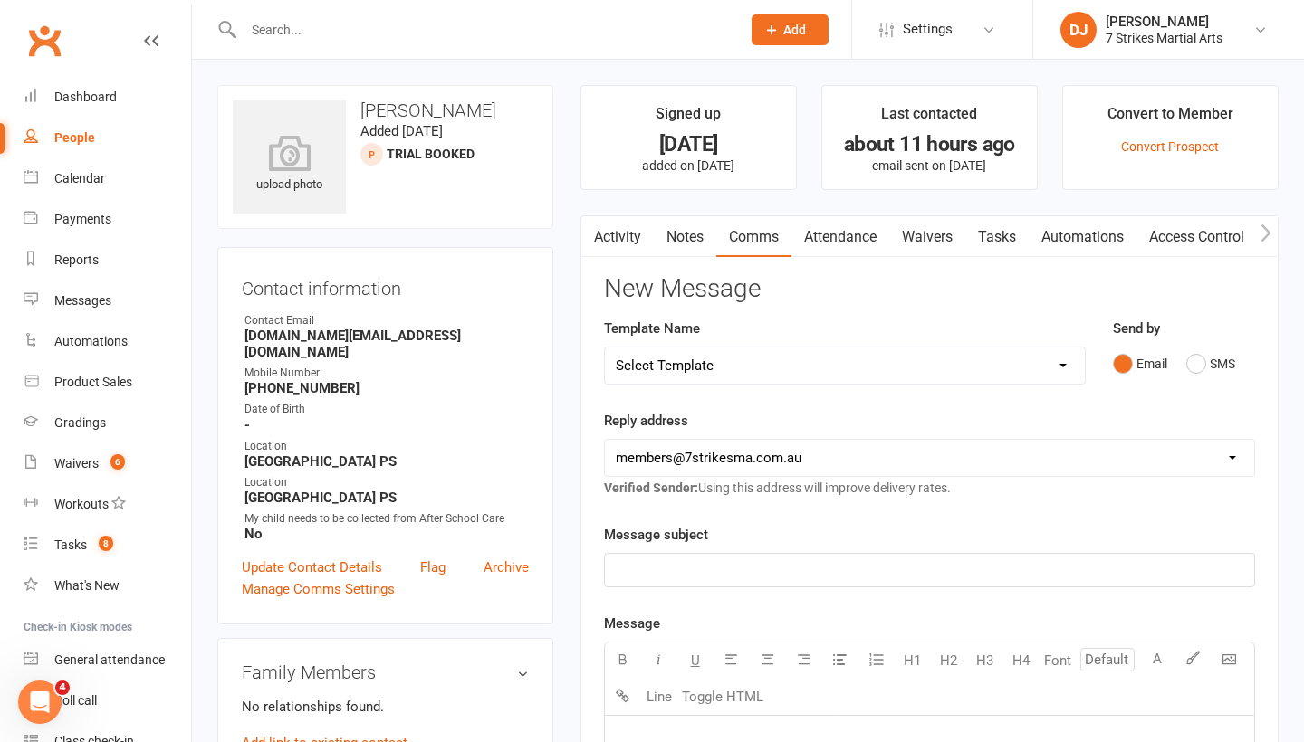
click at [621, 246] on link "Activity" at bounding box center [617, 237] width 72 height 42
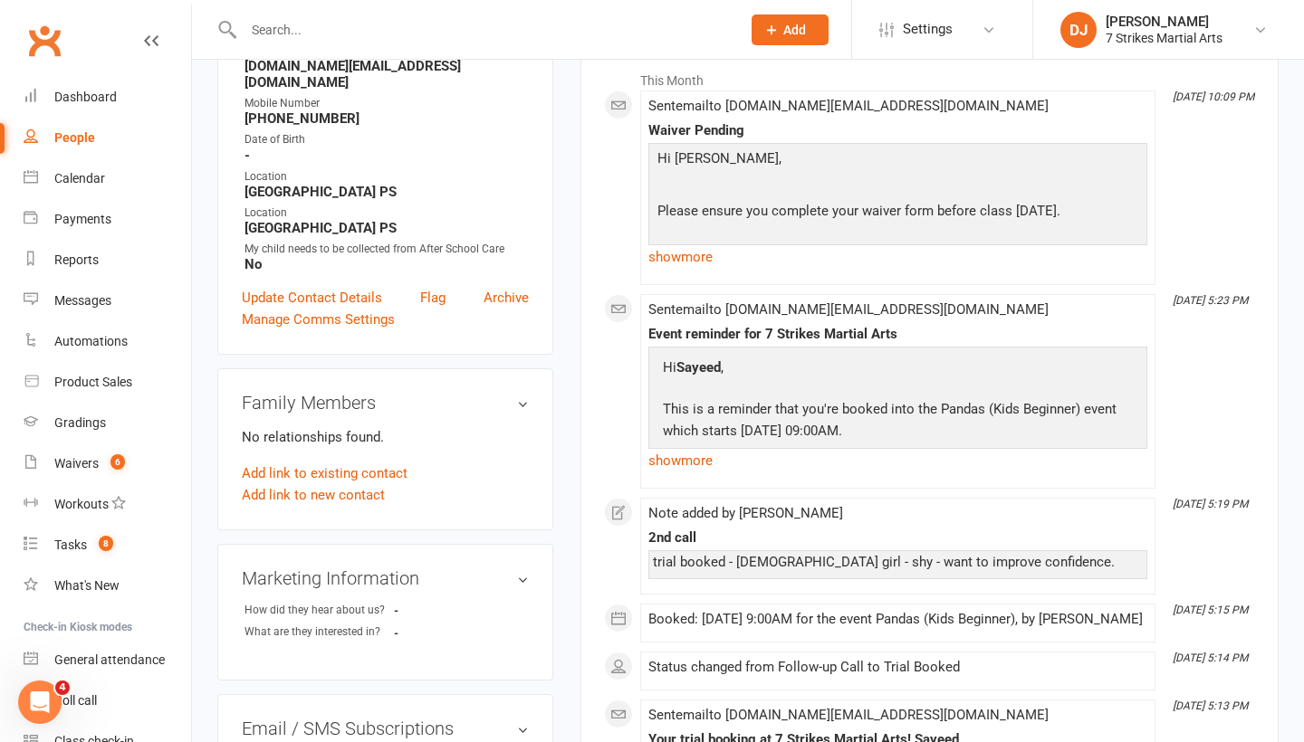
scroll to position [267, 0]
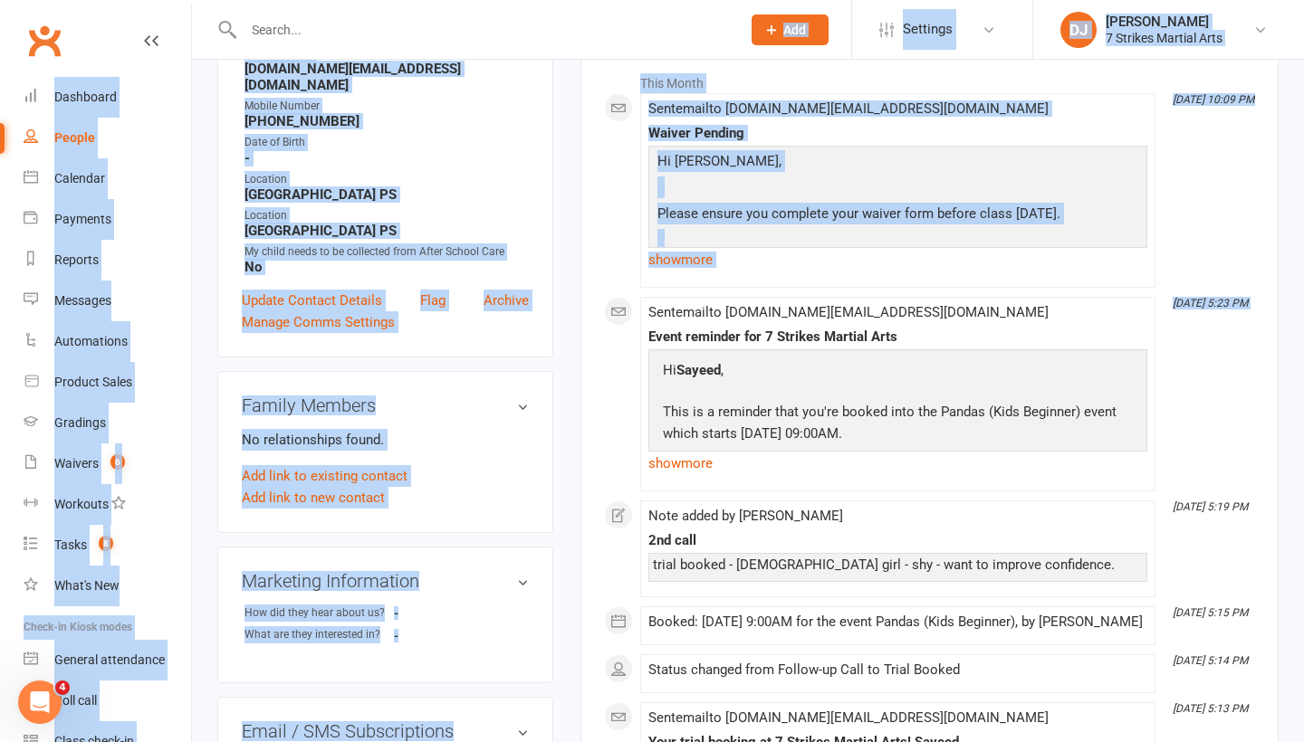
drag, startPoint x: 673, startPoint y: 297, endPoint x: 758, endPoint y: 42, distance: 269.2
click at [757, 42] on ui-view "Prospect Member Non-attending contact Class / event Appointment Grading event T…" at bounding box center [652, 526] width 1304 height 1578
click at [700, 60] on div "This Month Oct 10, 10:09 PM Sent email to sayeed.sm@gmail.com Waiver Pending Hi…" at bounding box center [929, 625] width 651 height 1148
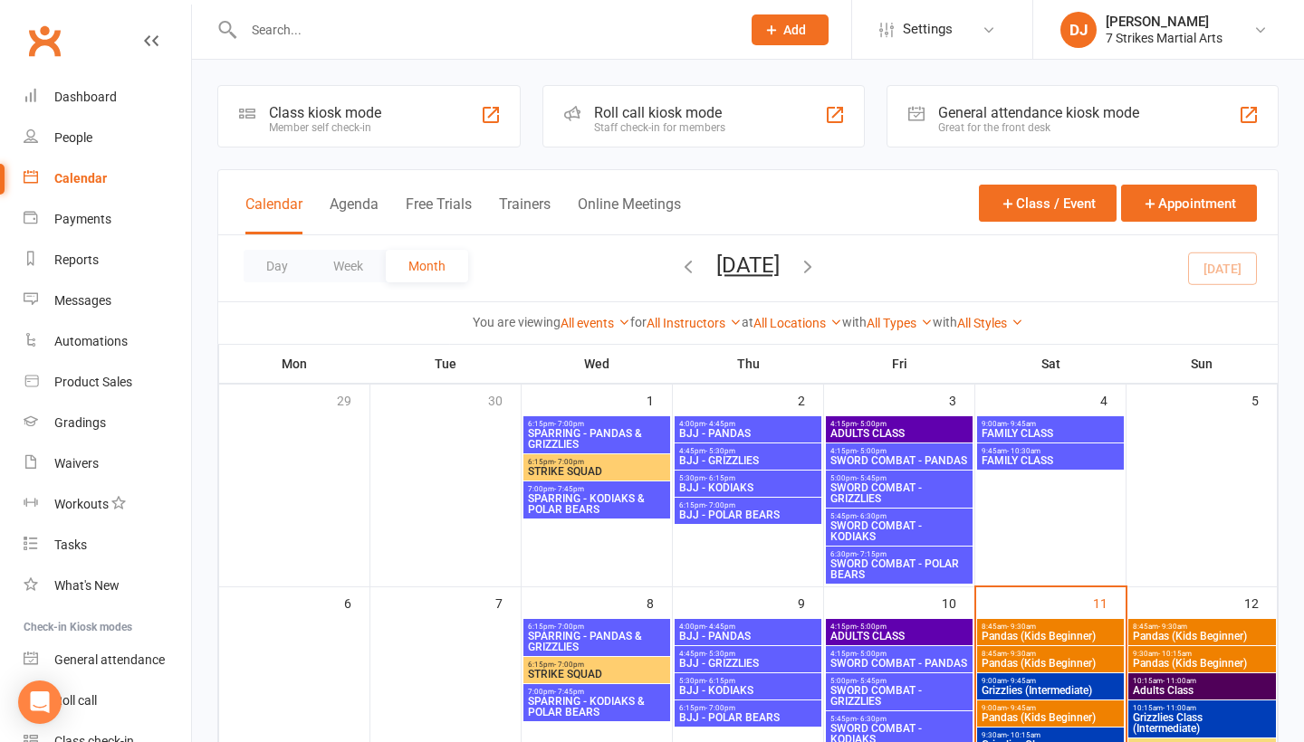
click at [79, 472] on link "Waivers" at bounding box center [108, 464] width 168 height 41
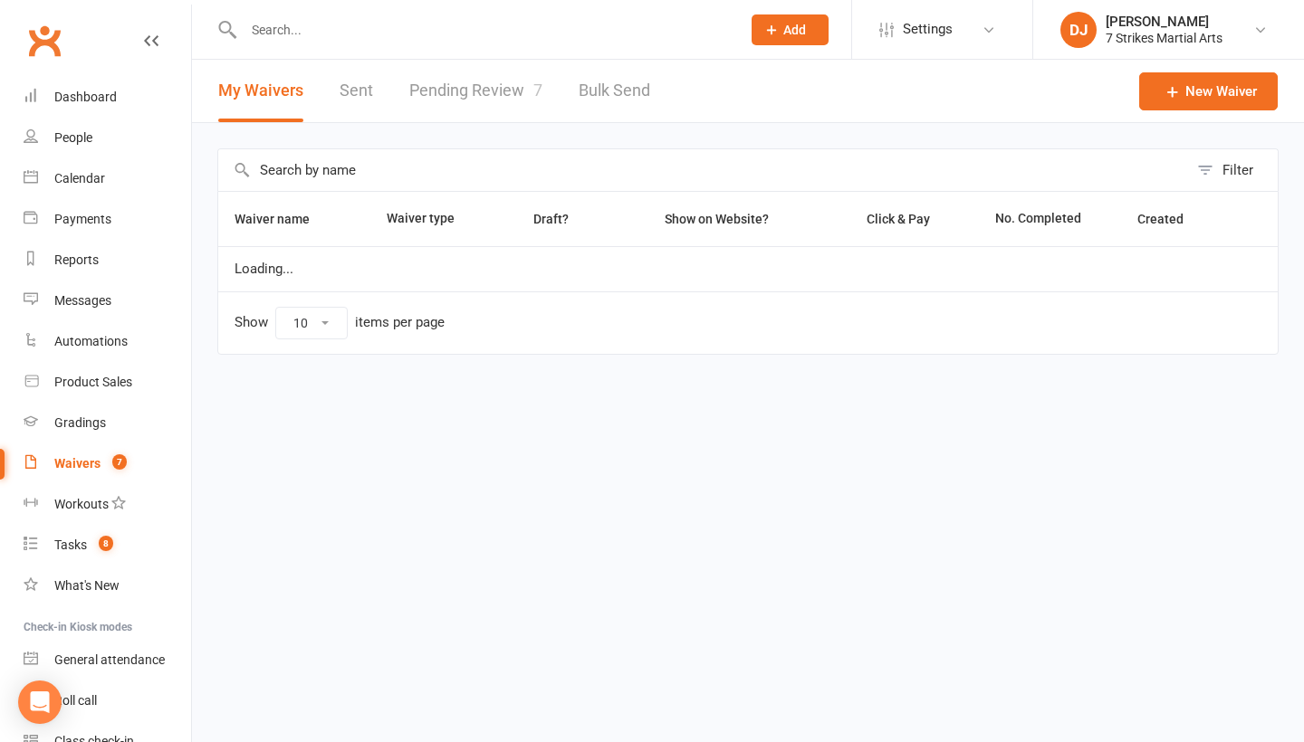
select select "25"
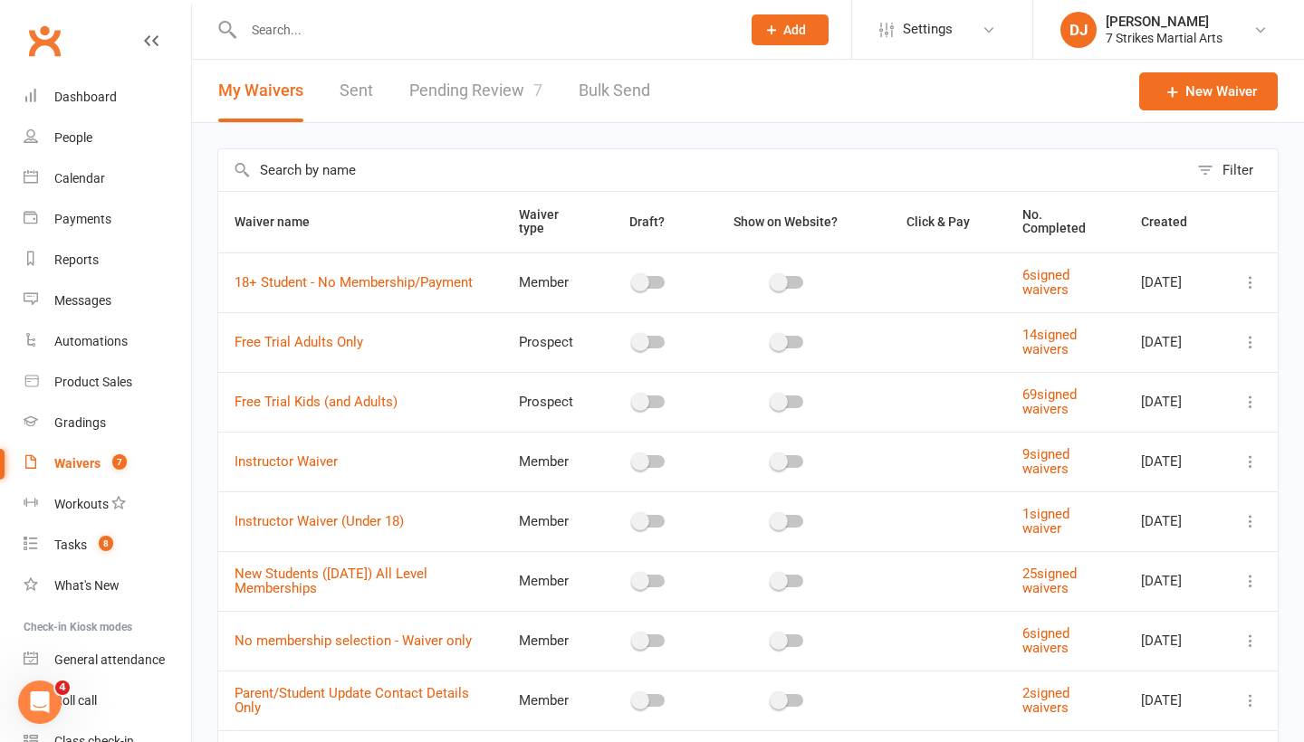
click at [493, 84] on link "Pending Review 7" at bounding box center [475, 91] width 133 height 62
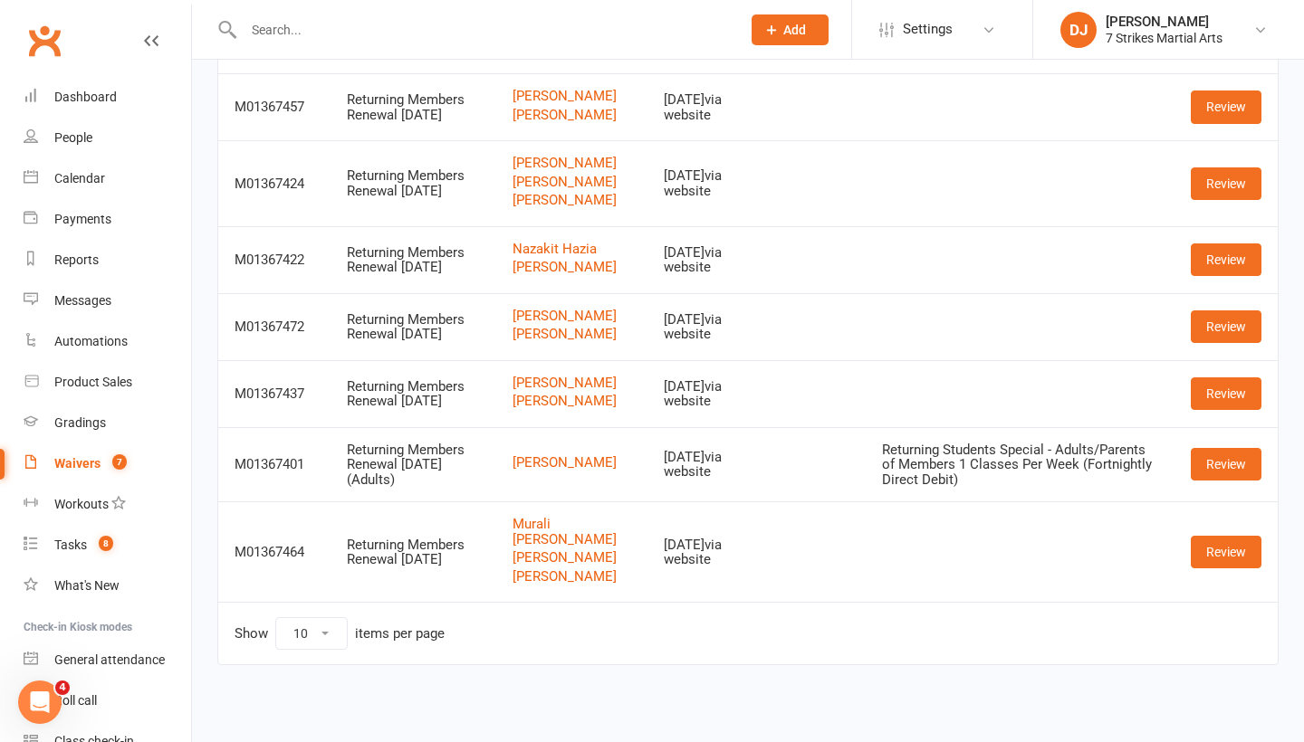
scroll to position [299, 0]
click at [1204, 536] on link "Review" at bounding box center [1226, 552] width 71 height 33
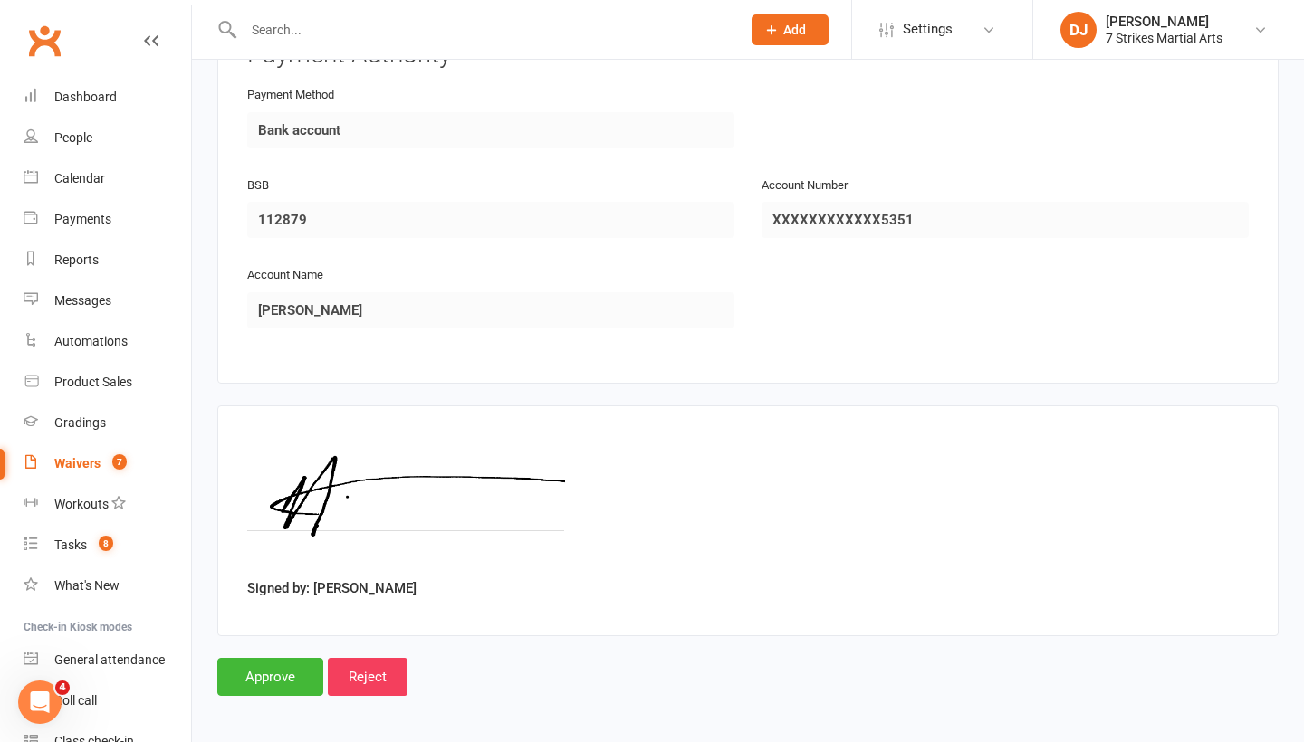
scroll to position [3656, 0]
click at [301, 674] on input "Approve" at bounding box center [270, 679] width 106 height 38
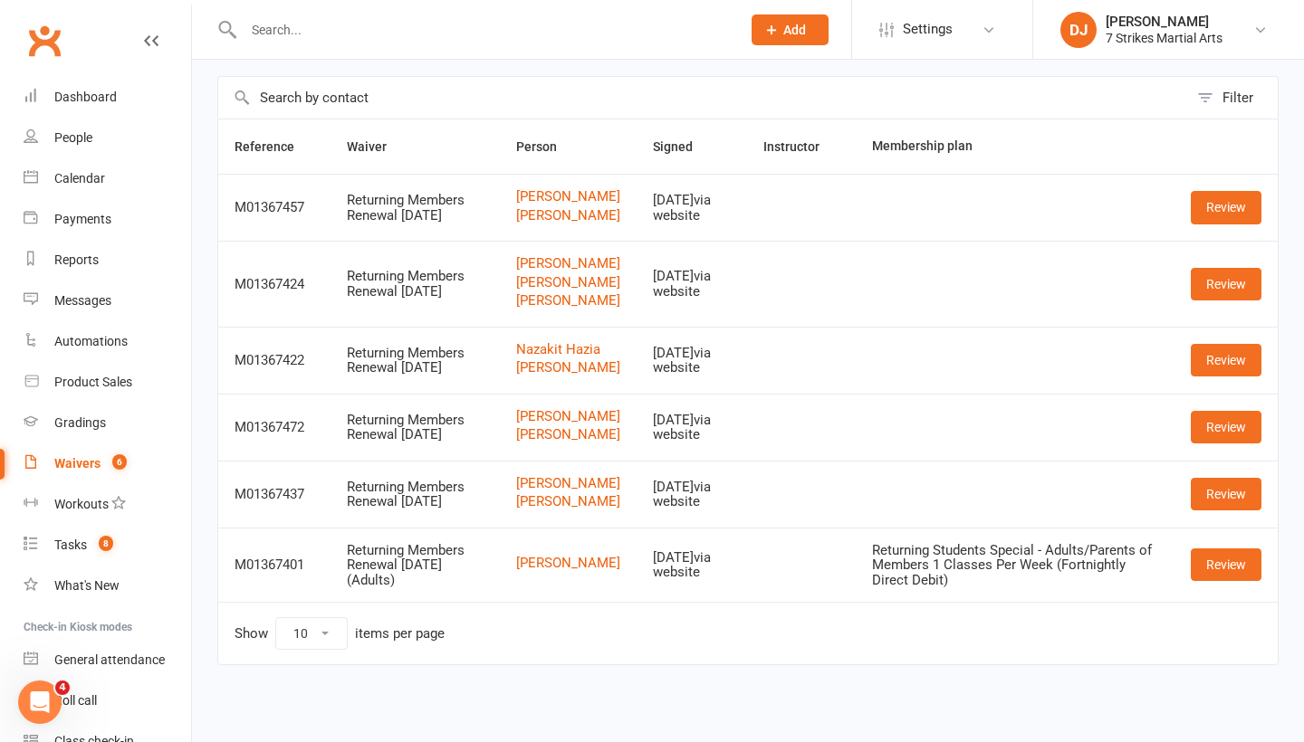
scroll to position [241, 0]
click at [1210, 555] on link "Review" at bounding box center [1226, 565] width 71 height 33
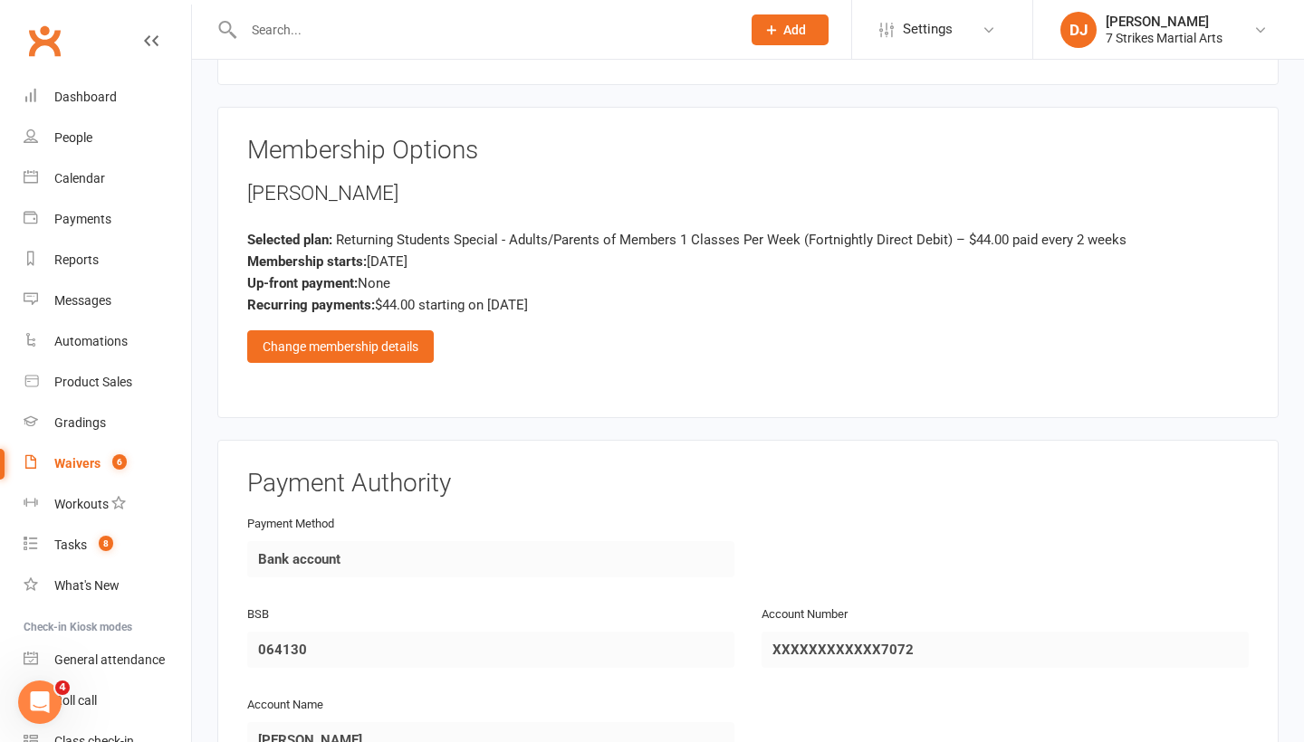
scroll to position [1500, 0]
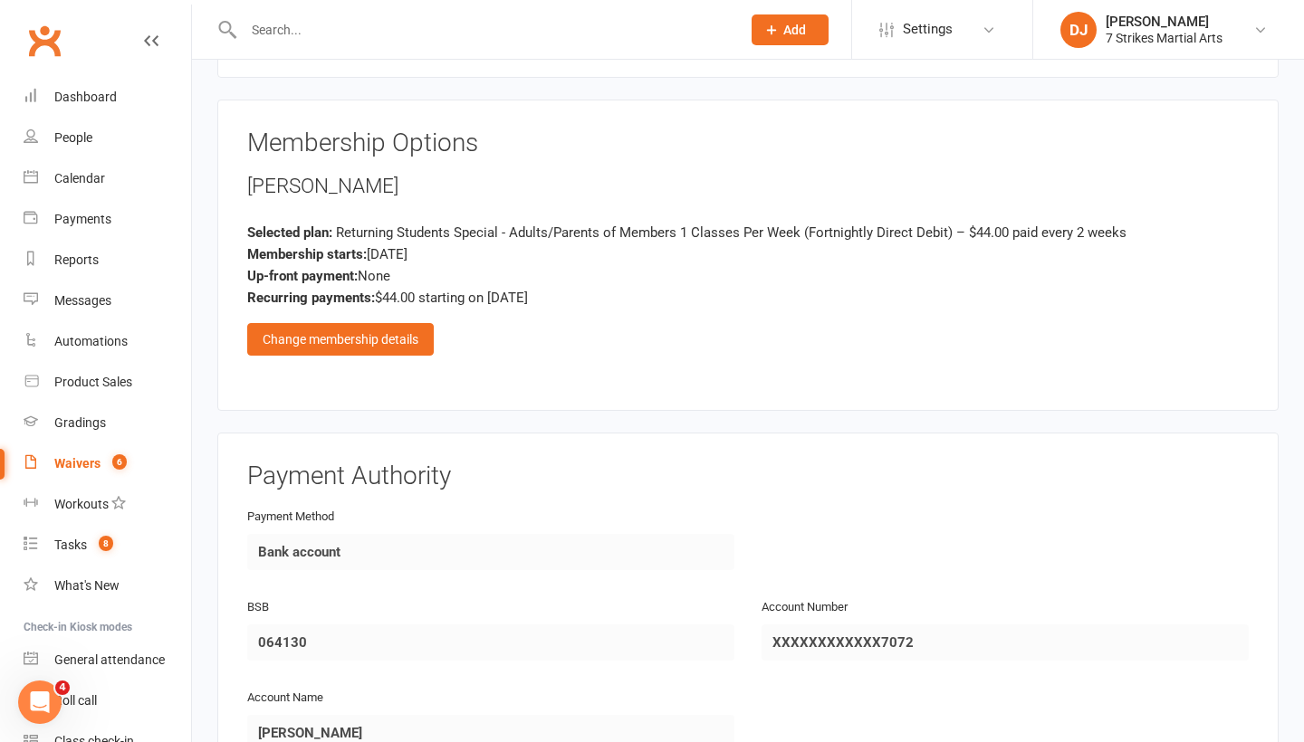
click at [983, 523] on div "Payment Method Bank account" at bounding box center [748, 550] width 1029 height 91
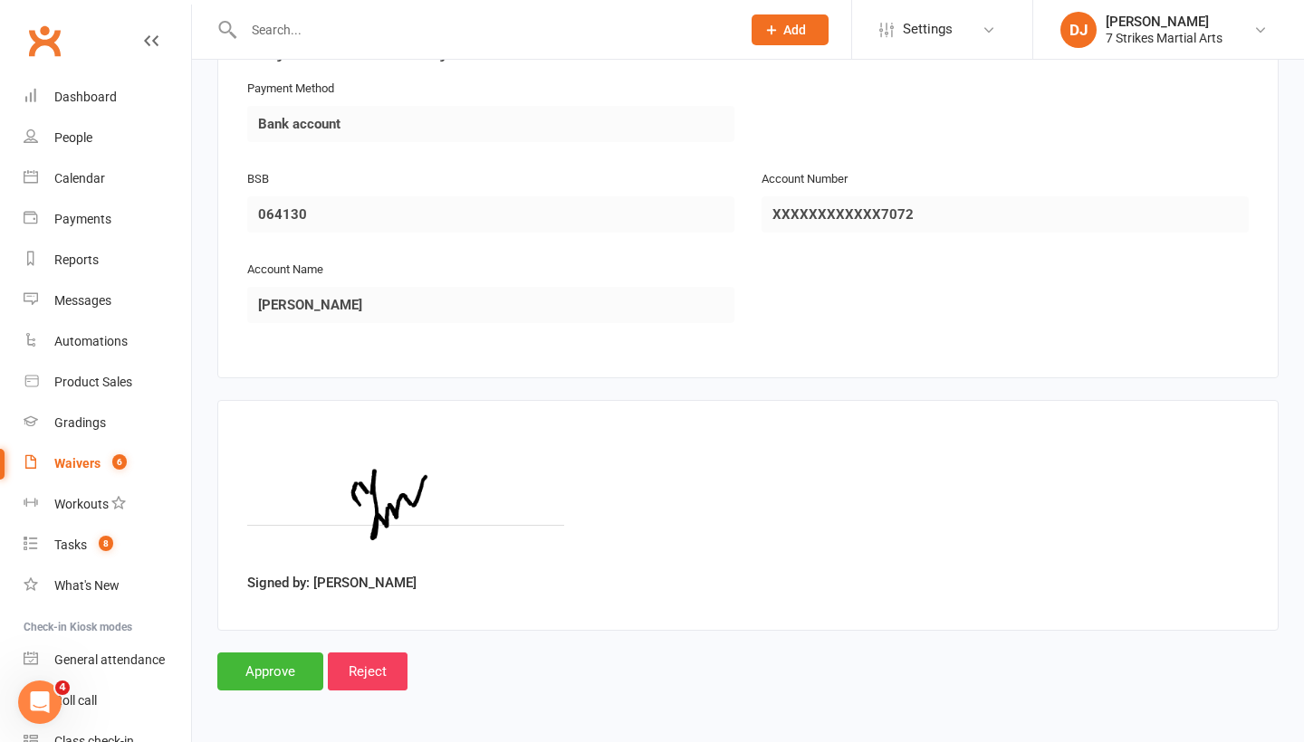
scroll to position [1943, 0]
click at [292, 653] on input "Approve" at bounding box center [270, 672] width 106 height 38
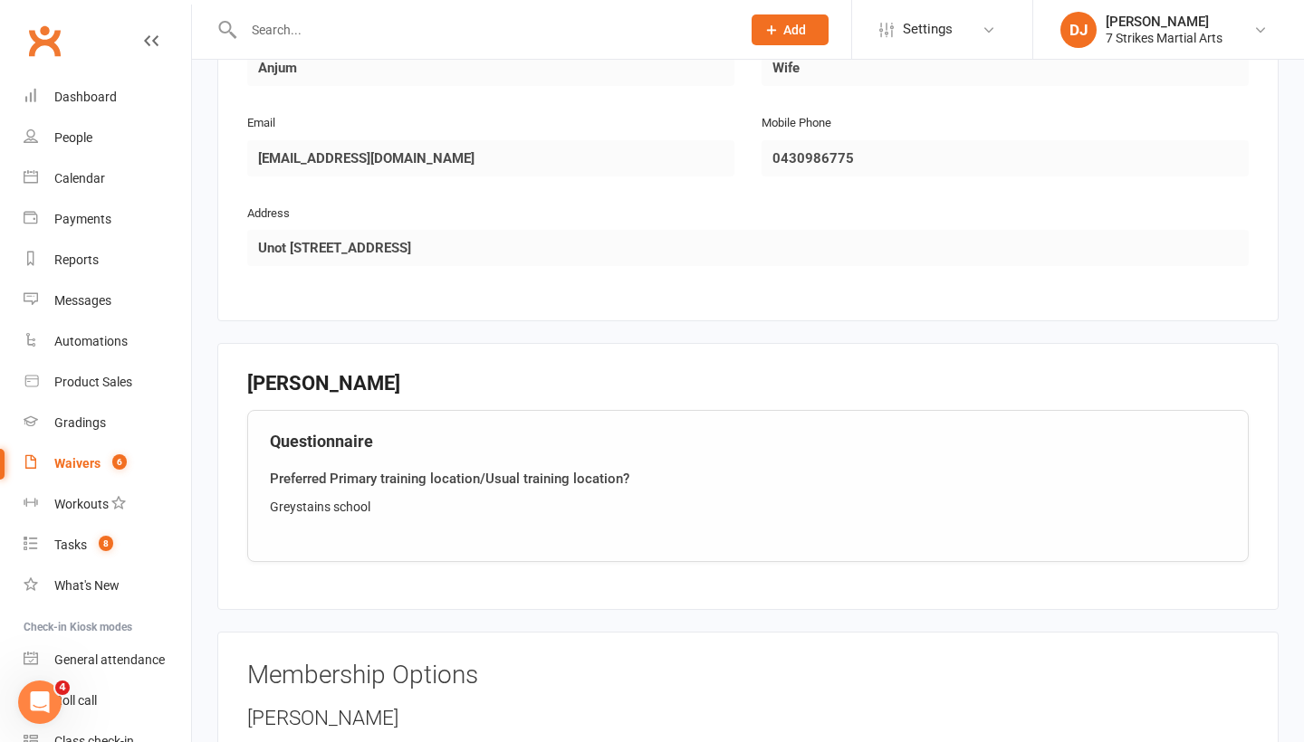
scroll to position [961, 0]
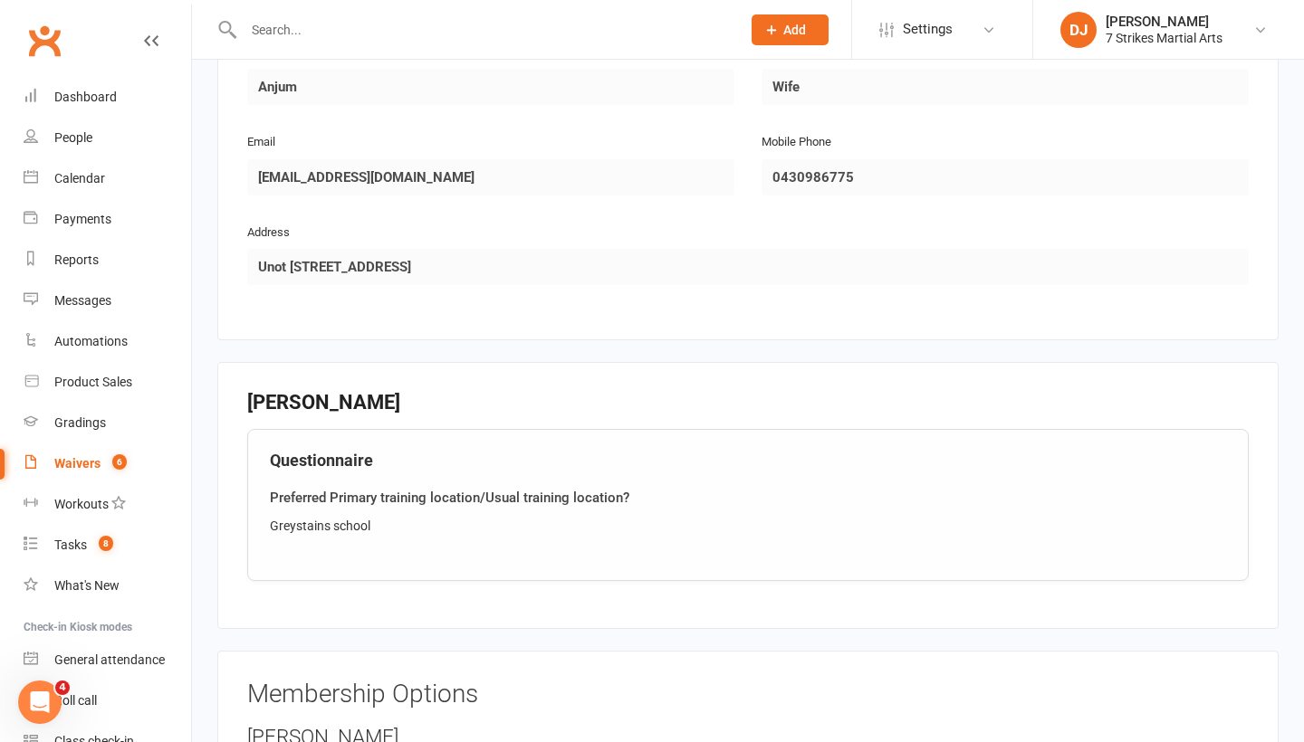
click at [114, 477] on link "Waivers 6" at bounding box center [108, 464] width 168 height 41
select select "25"
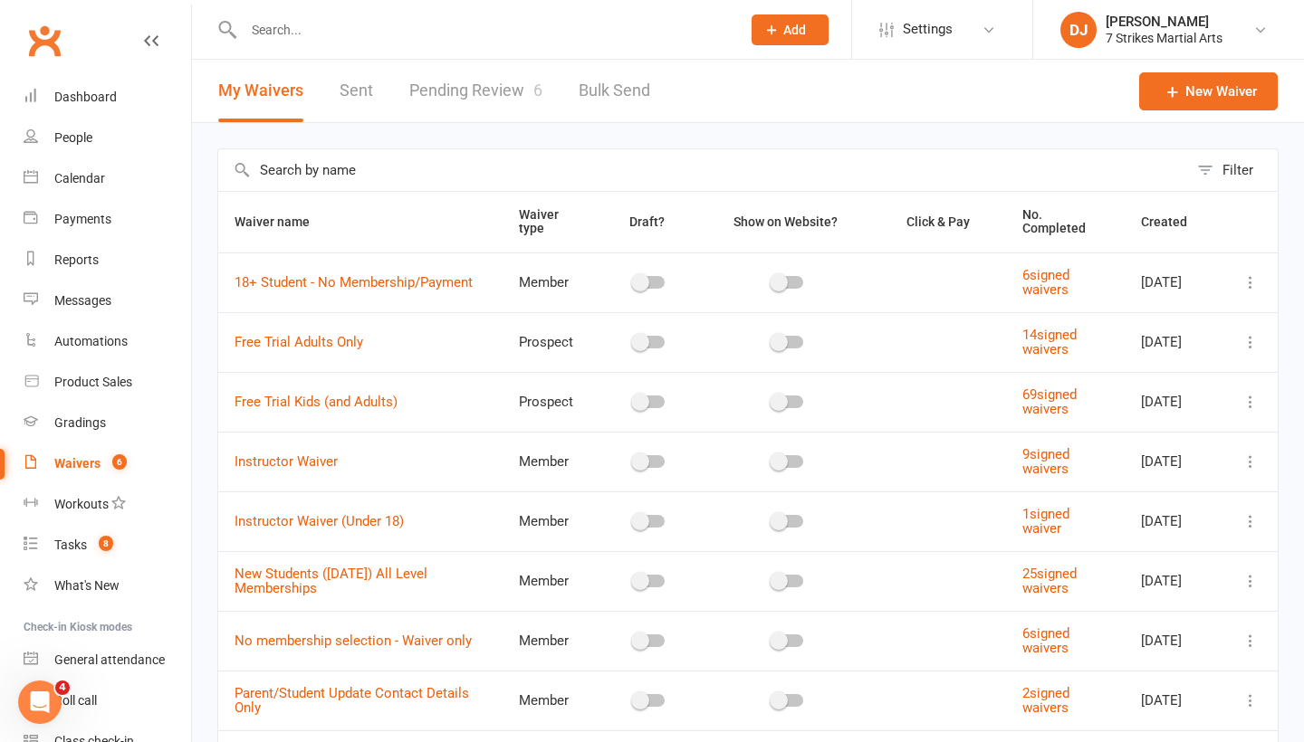
click at [506, 99] on link "Pending Review 6" at bounding box center [475, 91] width 133 height 62
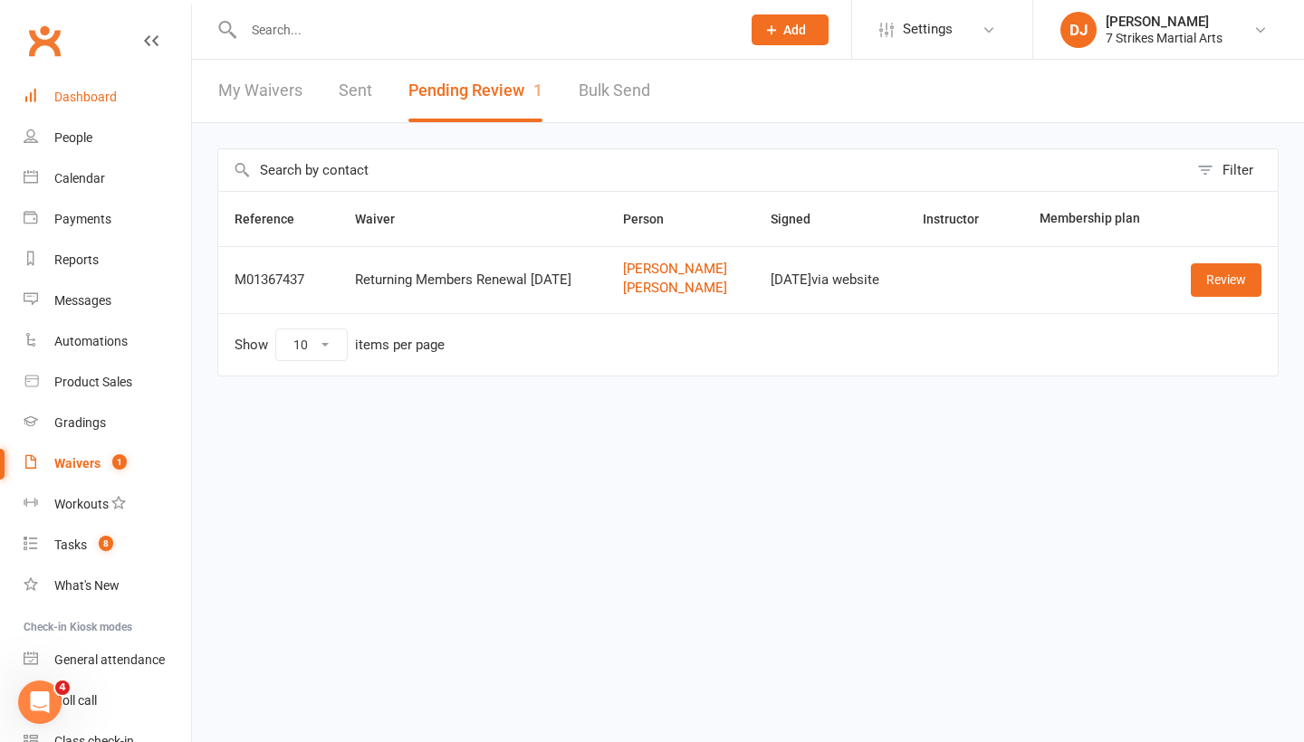
click at [128, 97] on link "Dashboard" at bounding box center [108, 97] width 168 height 41
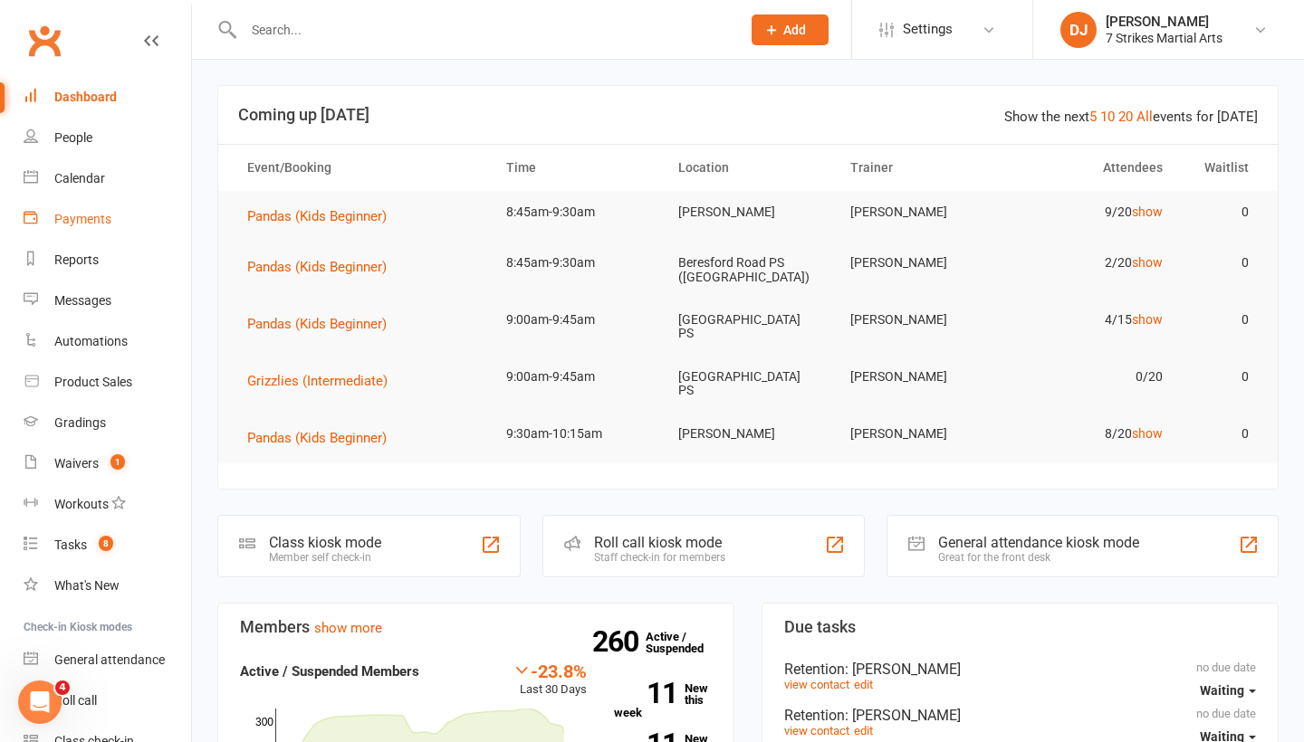
click at [169, 210] on link "Payments" at bounding box center [108, 219] width 168 height 41
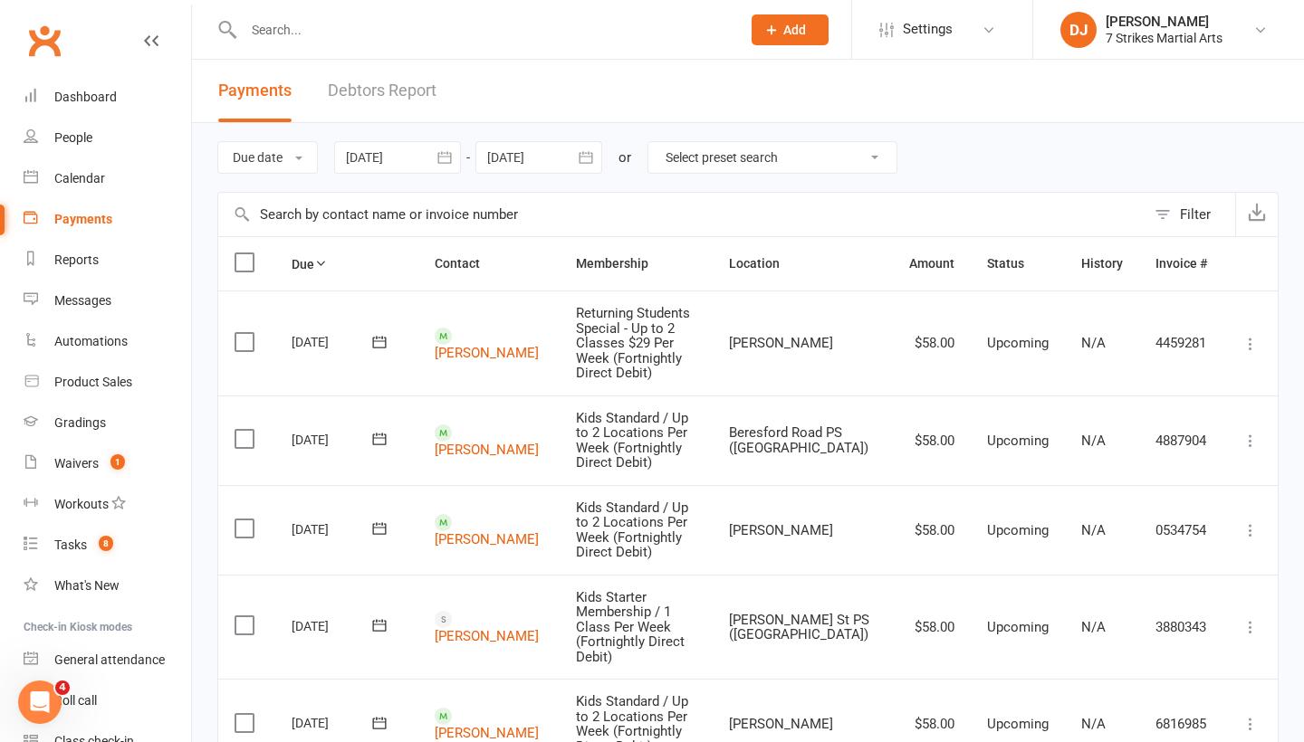
click at [566, 114] on header "Payments Debtors Report" at bounding box center [748, 91] width 1112 height 63
click at [100, 182] on div "Calendar" at bounding box center [79, 178] width 51 height 14
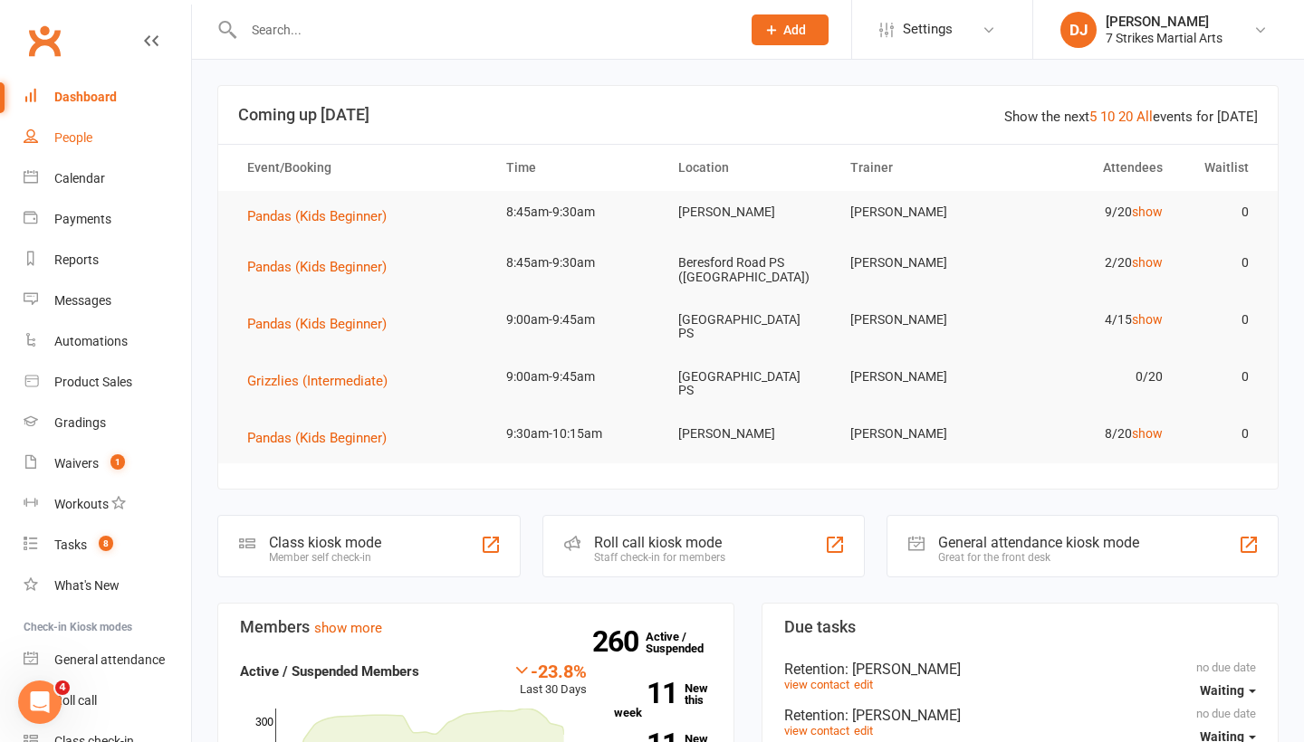
click at [81, 148] on link "People" at bounding box center [108, 138] width 168 height 41
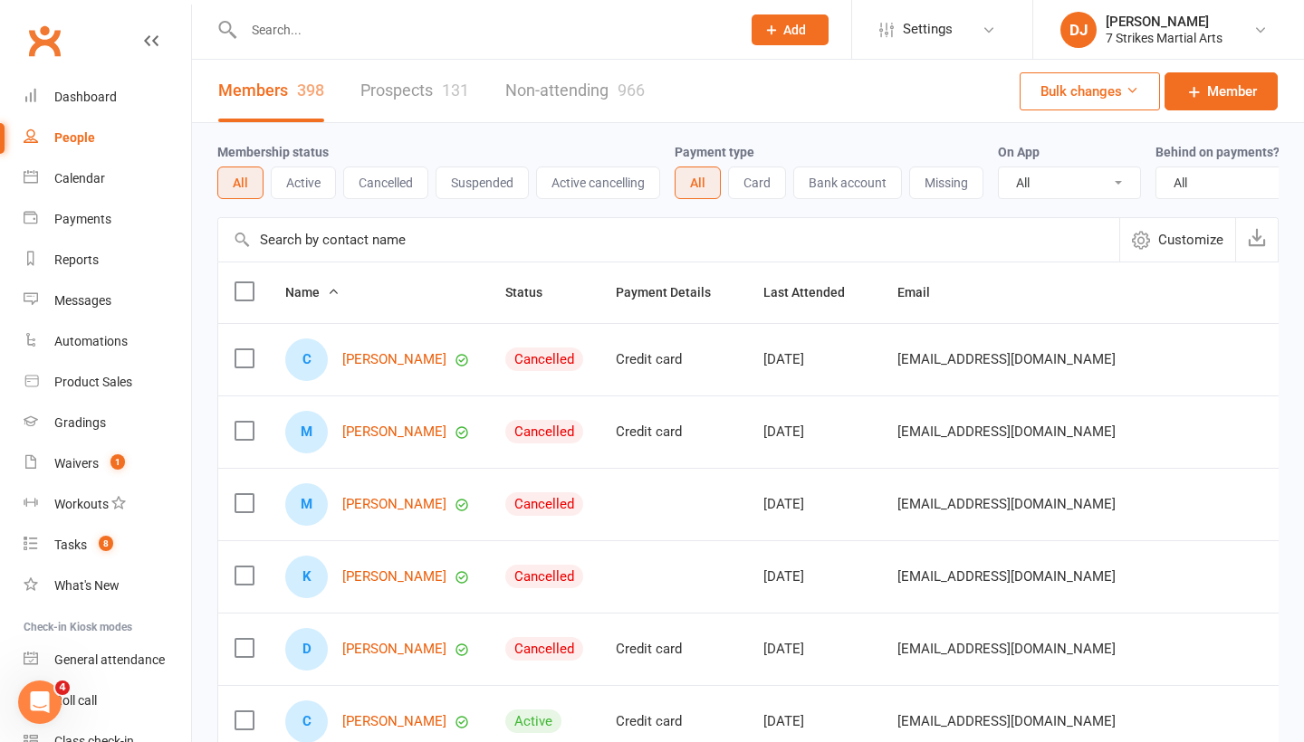
click at [429, 94] on link "Prospects 131" at bounding box center [414, 91] width 109 height 62
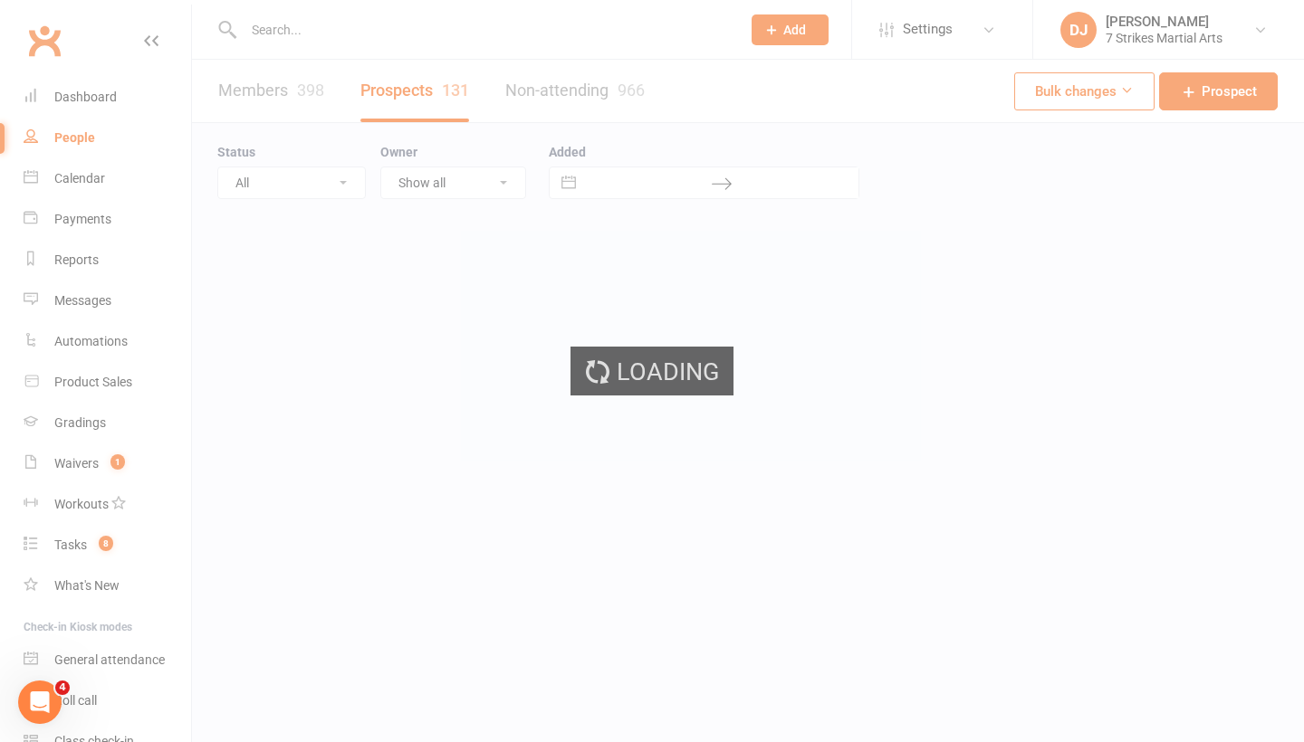
select select "25"
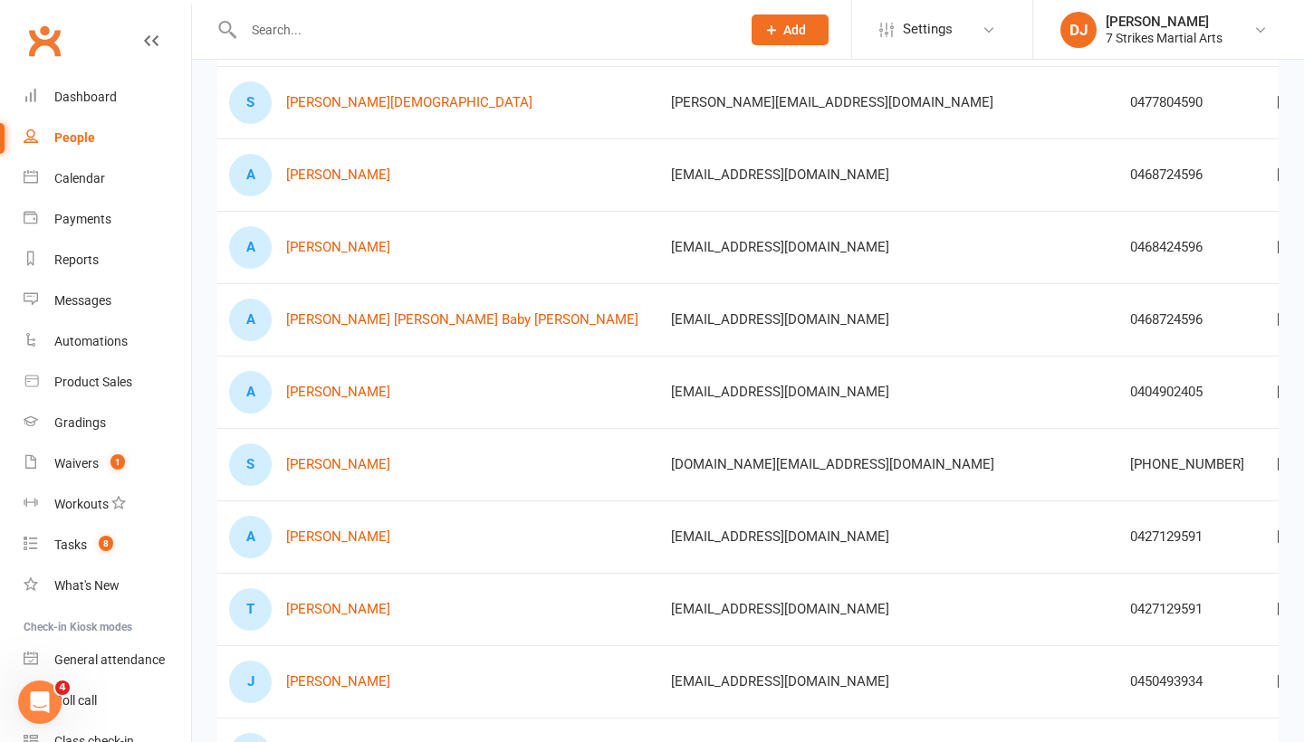
scroll to position [987, 0]
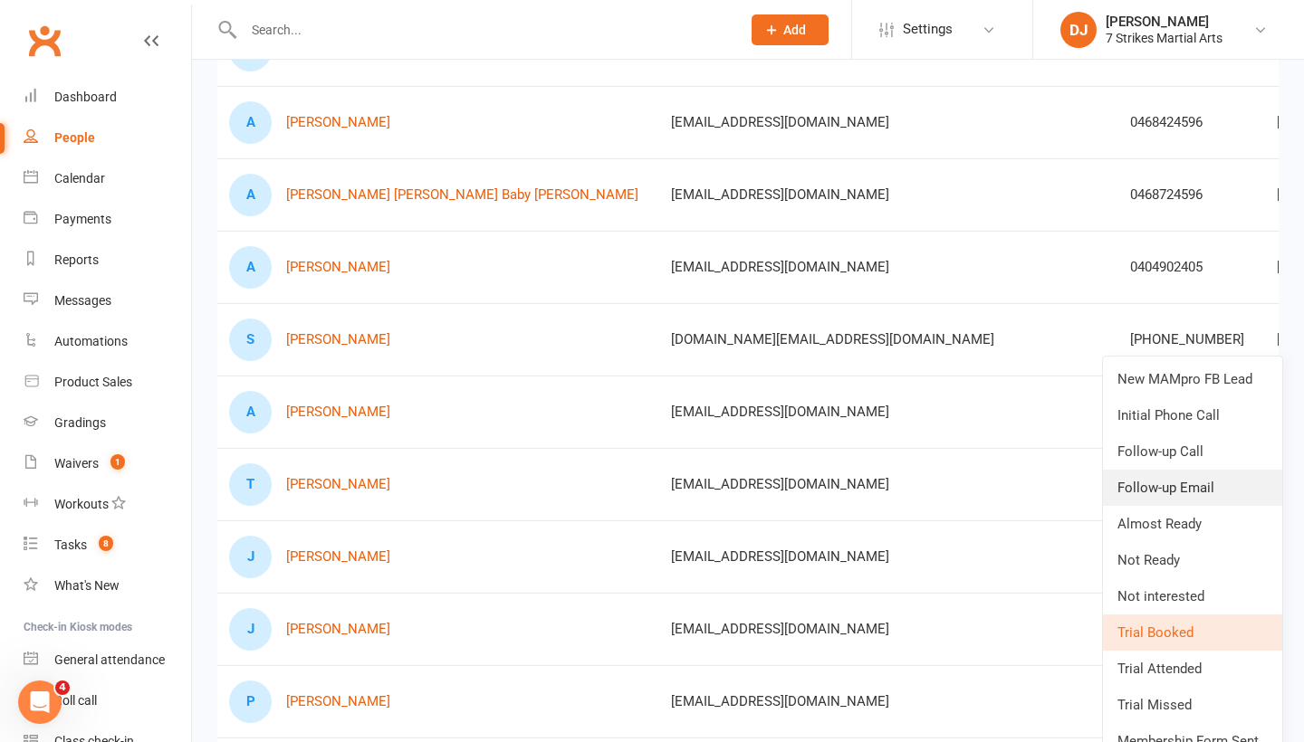
scroll to position [1107, 0]
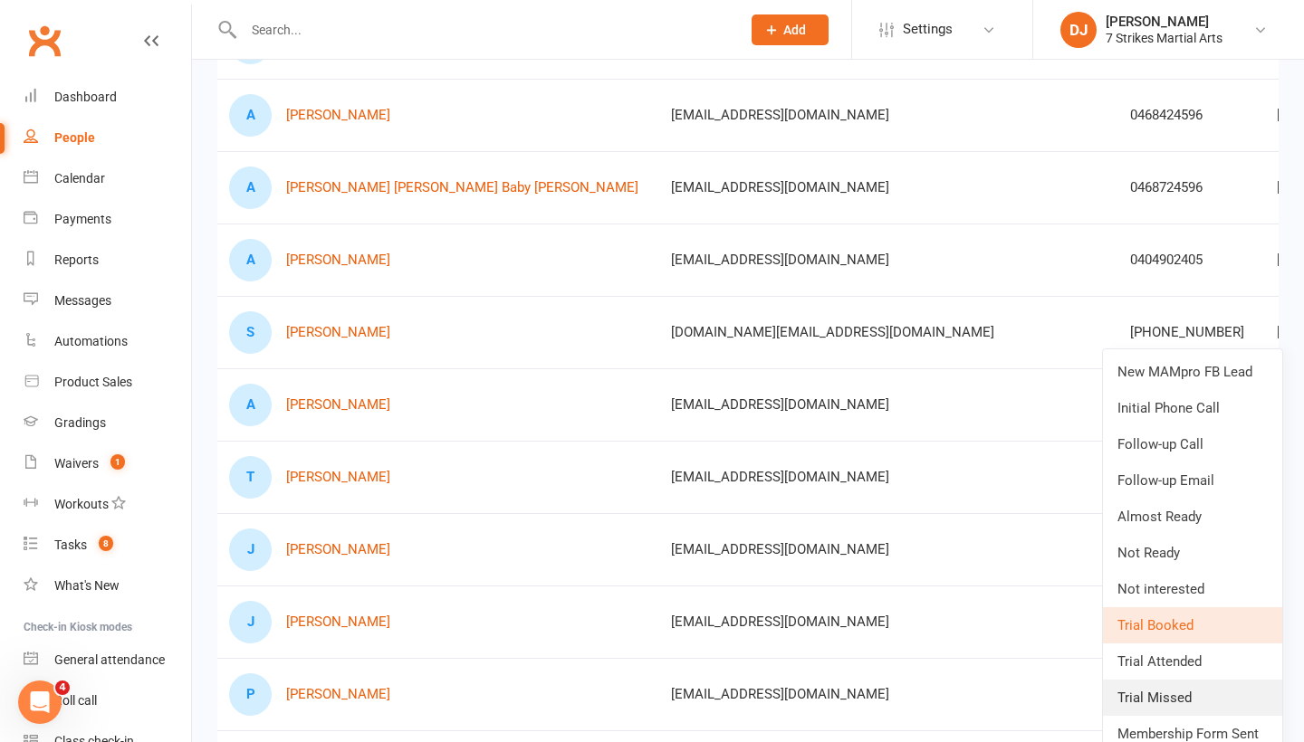
click at [1183, 690] on link "Trial Missed" at bounding box center [1192, 698] width 179 height 36
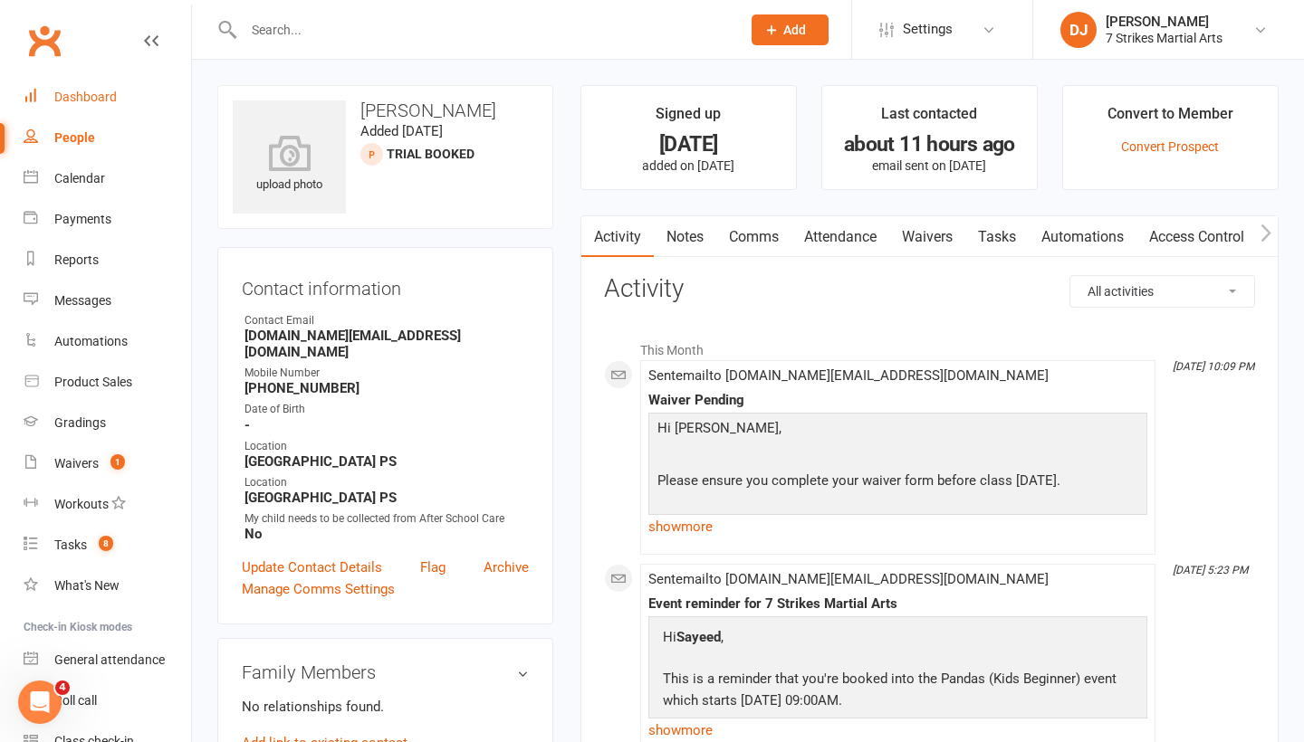
click at [71, 99] on div "Dashboard" at bounding box center [85, 97] width 62 height 14
